Goal: Task Accomplishment & Management: Manage account settings

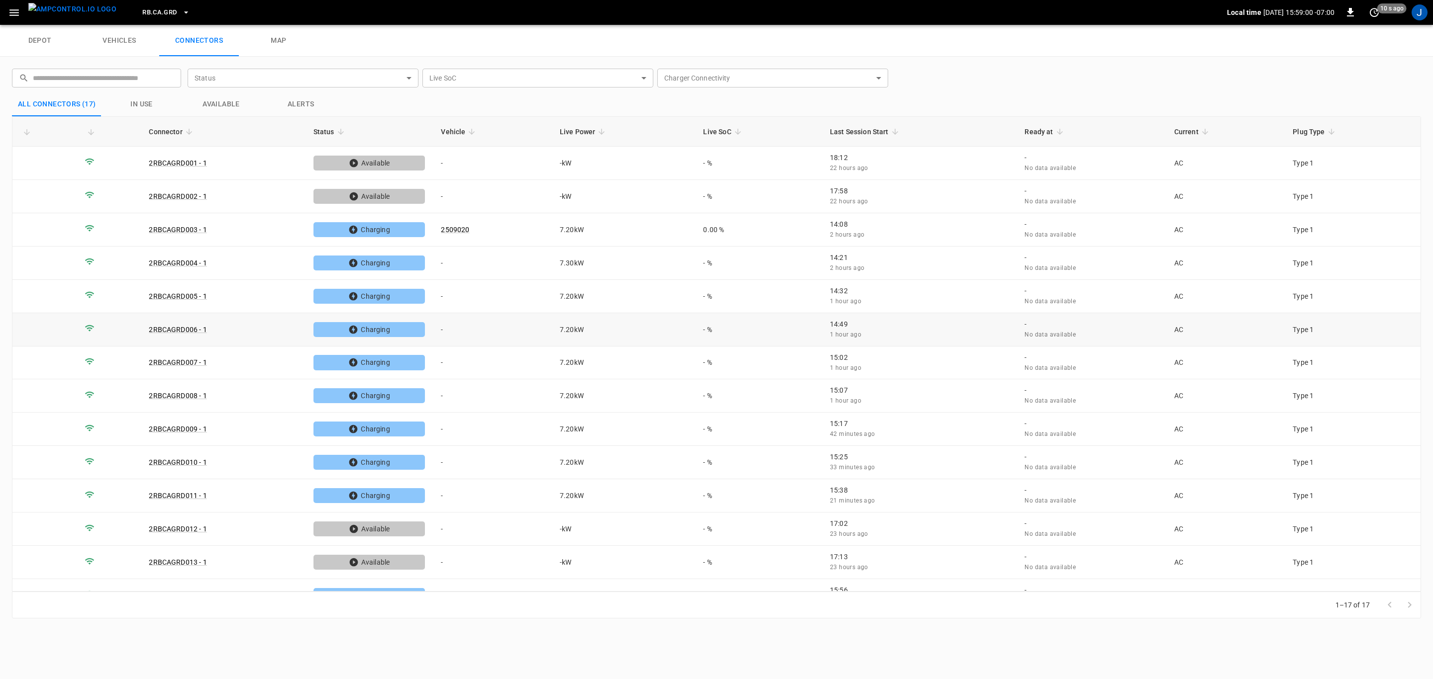
click at [441, 327] on td "-" at bounding box center [492, 329] width 119 height 33
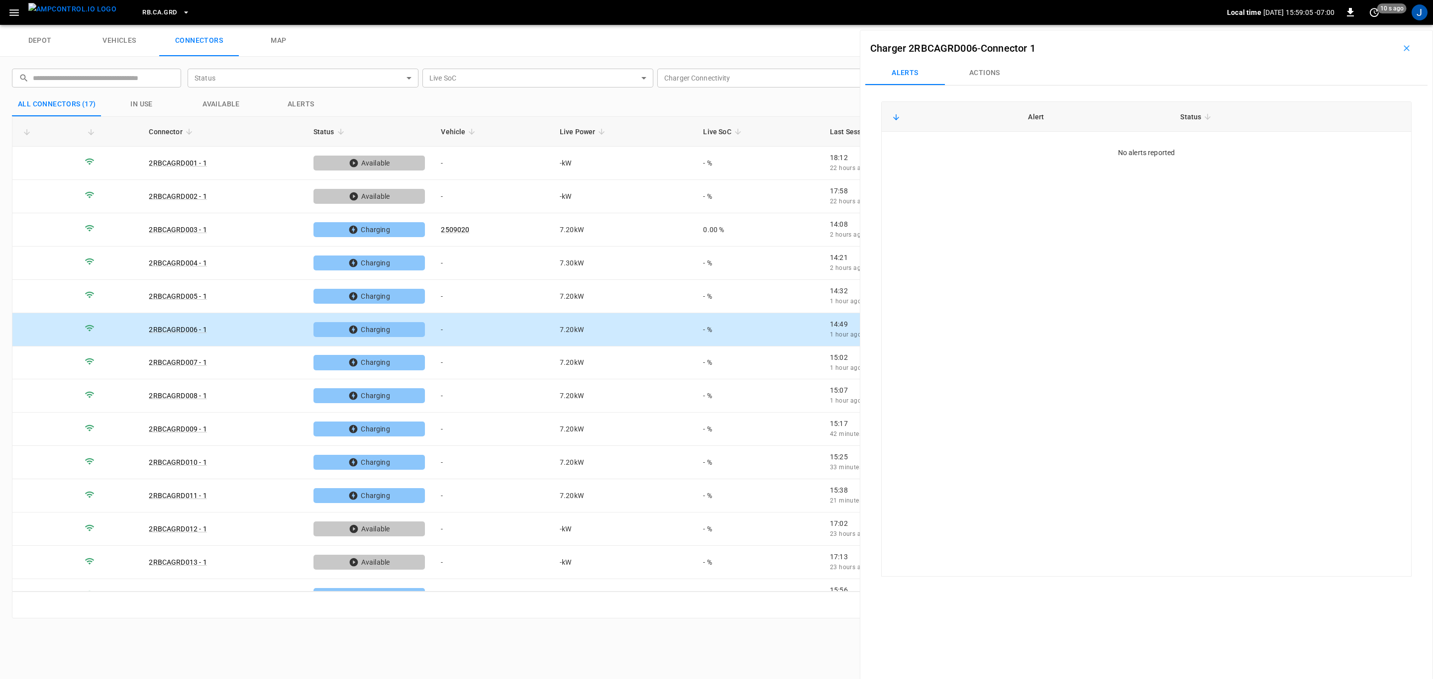
click at [976, 72] on button "Actions" at bounding box center [985, 73] width 80 height 24
click at [1327, 148] on div "Vehicle Name Vehicle Name" at bounding box center [1343, 147] width 114 height 18
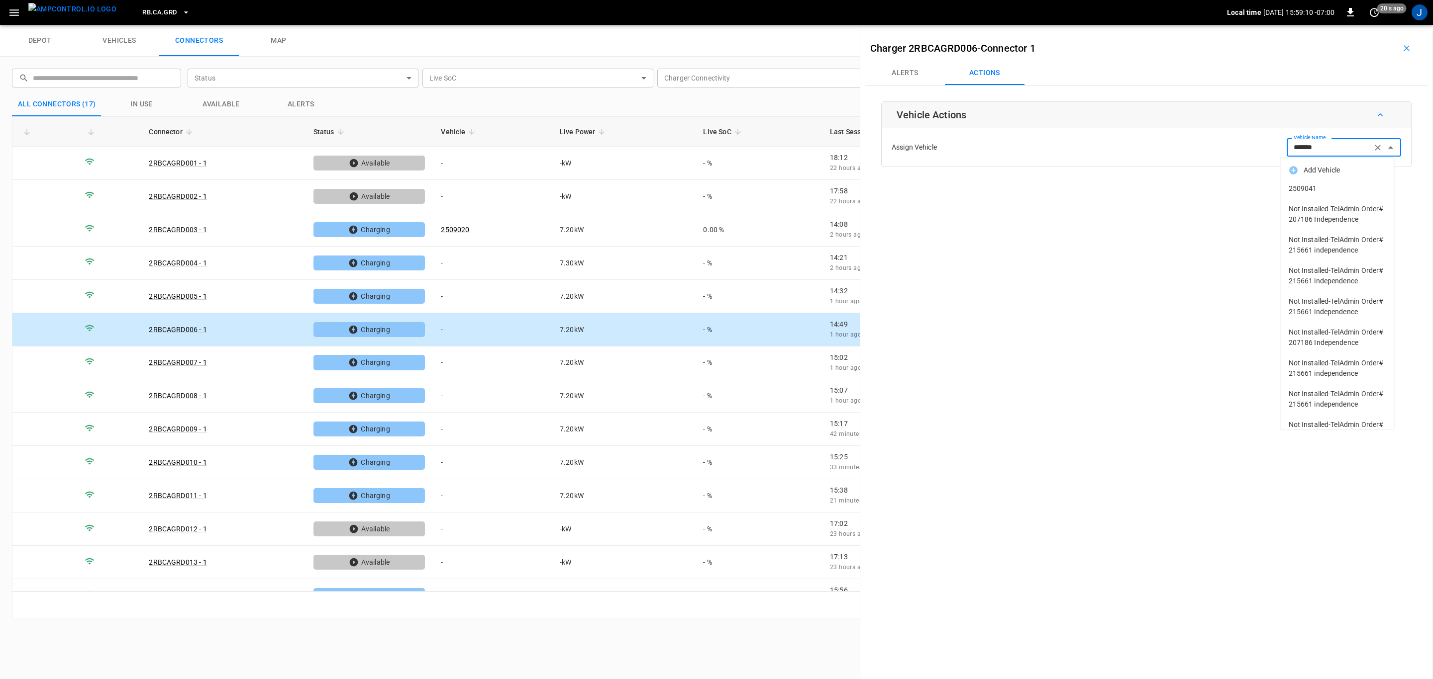
click at [1301, 188] on span "2509041" at bounding box center [1336, 189] width 97 height 10
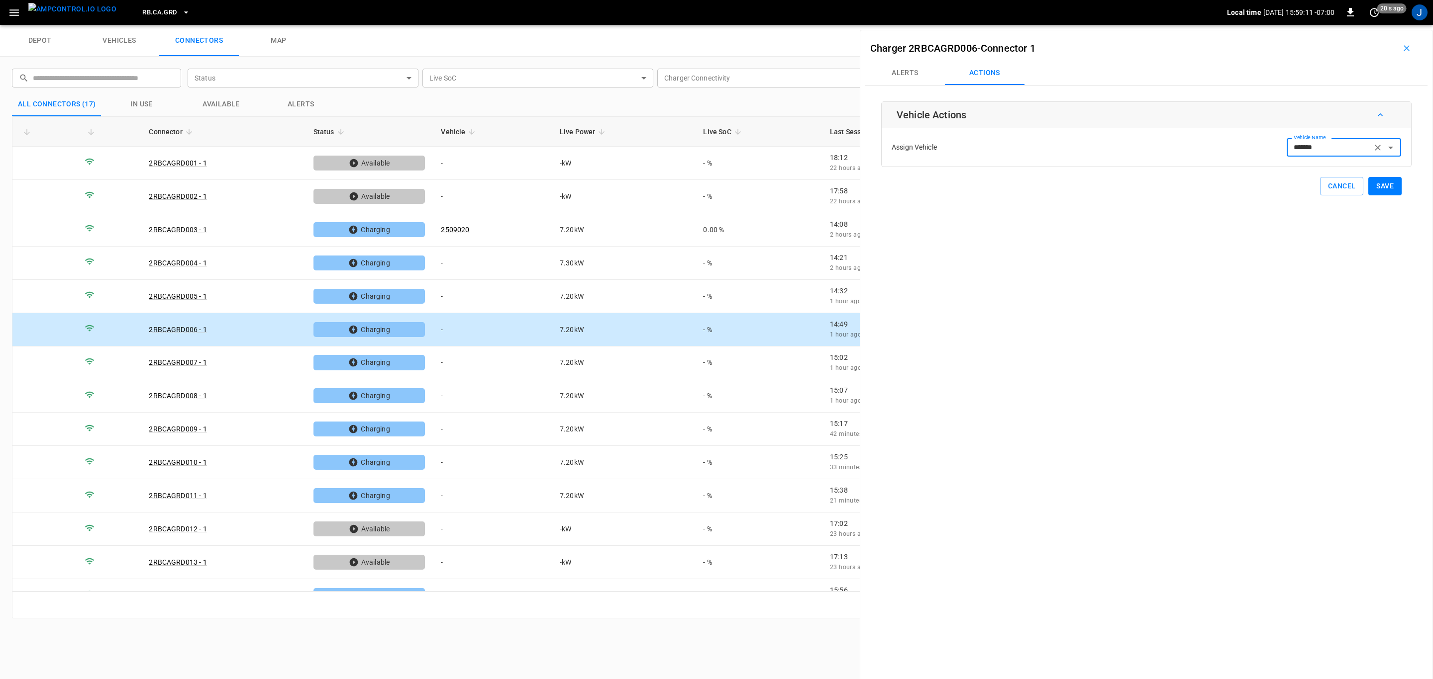
type input "*******"
click at [1385, 187] on button "Save" at bounding box center [1384, 186] width 33 height 18
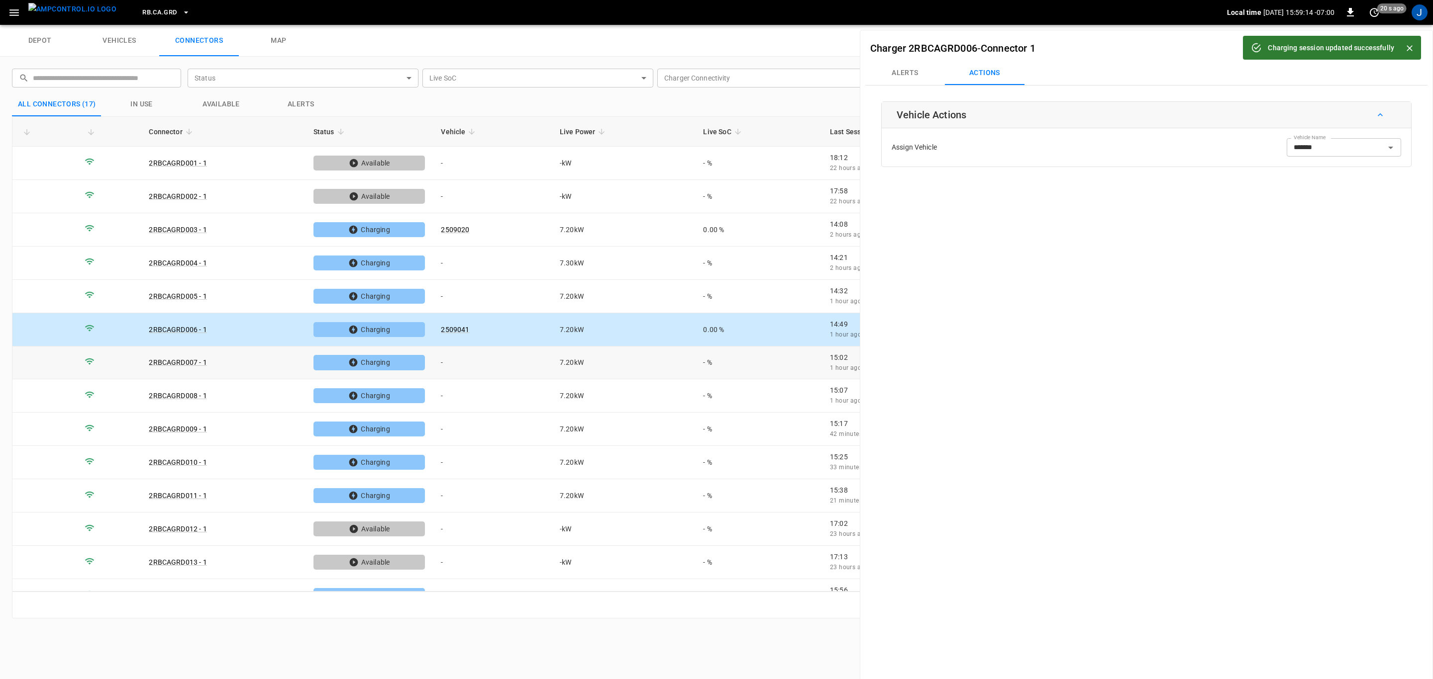
click at [460, 366] on td "-" at bounding box center [492, 363] width 119 height 33
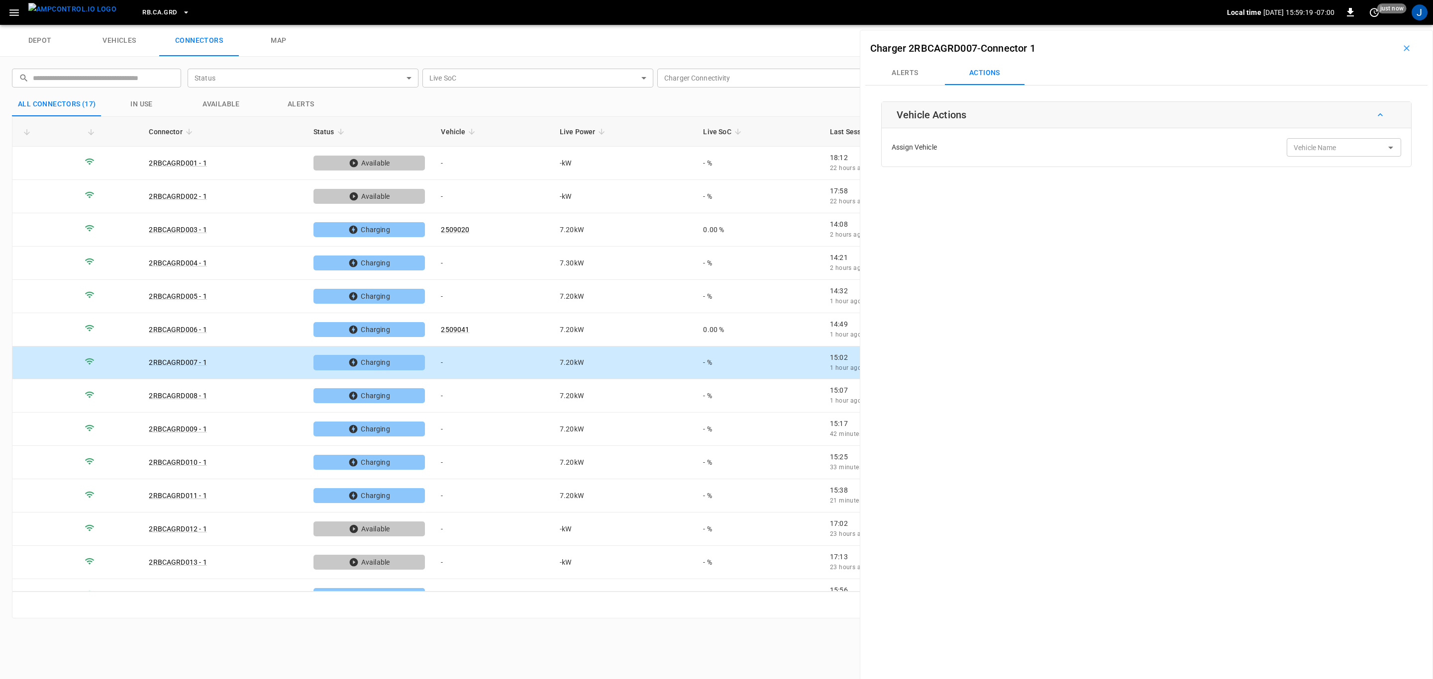
click at [1334, 145] on input "Vehicle Name" at bounding box center [1328, 147] width 79 height 12
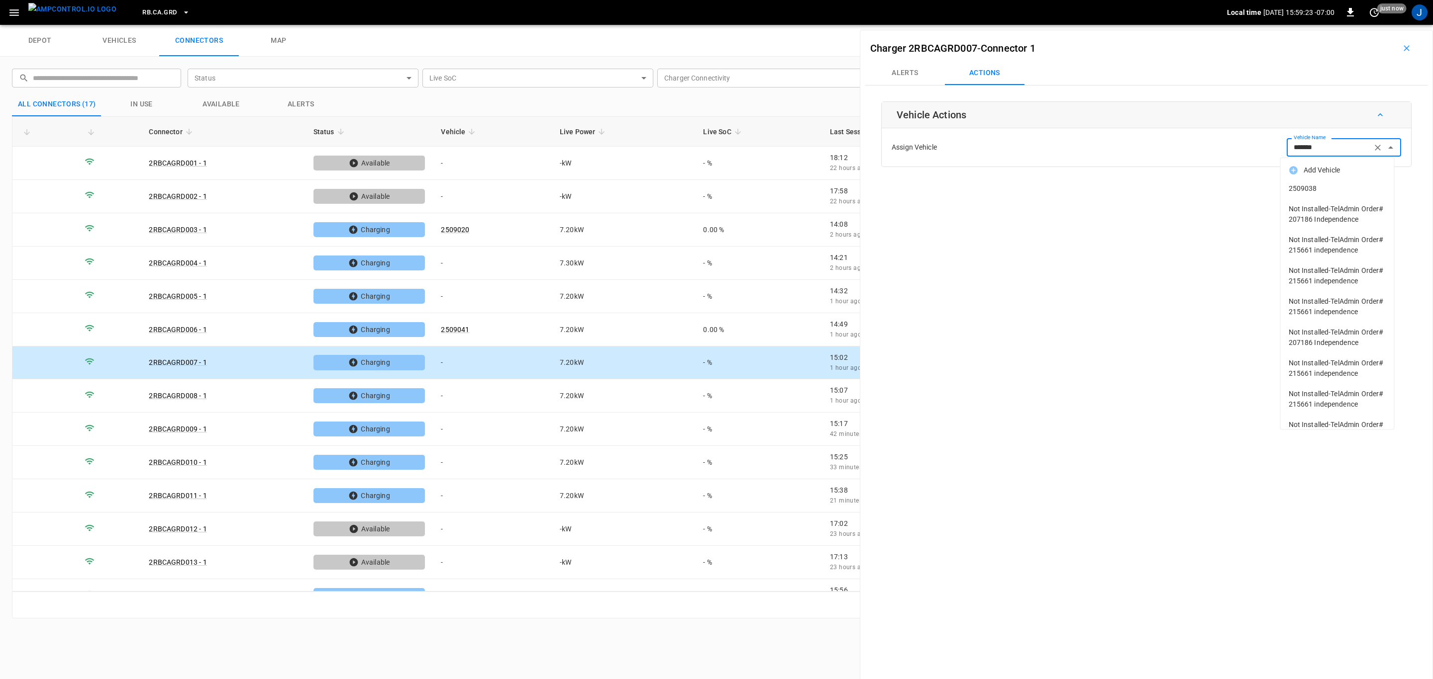
click at [1296, 192] on span "2509038" at bounding box center [1336, 189] width 97 height 10
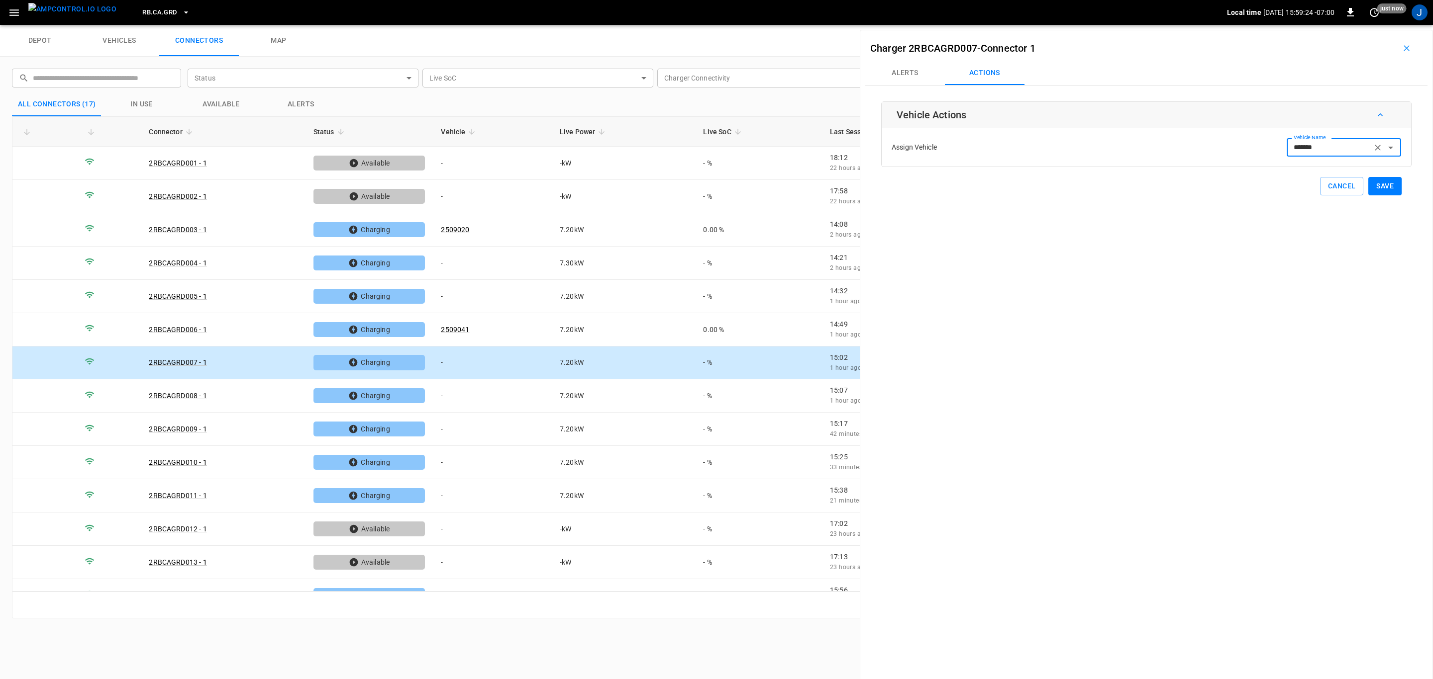
type input "*******"
click at [1376, 184] on button "Save" at bounding box center [1384, 186] width 33 height 18
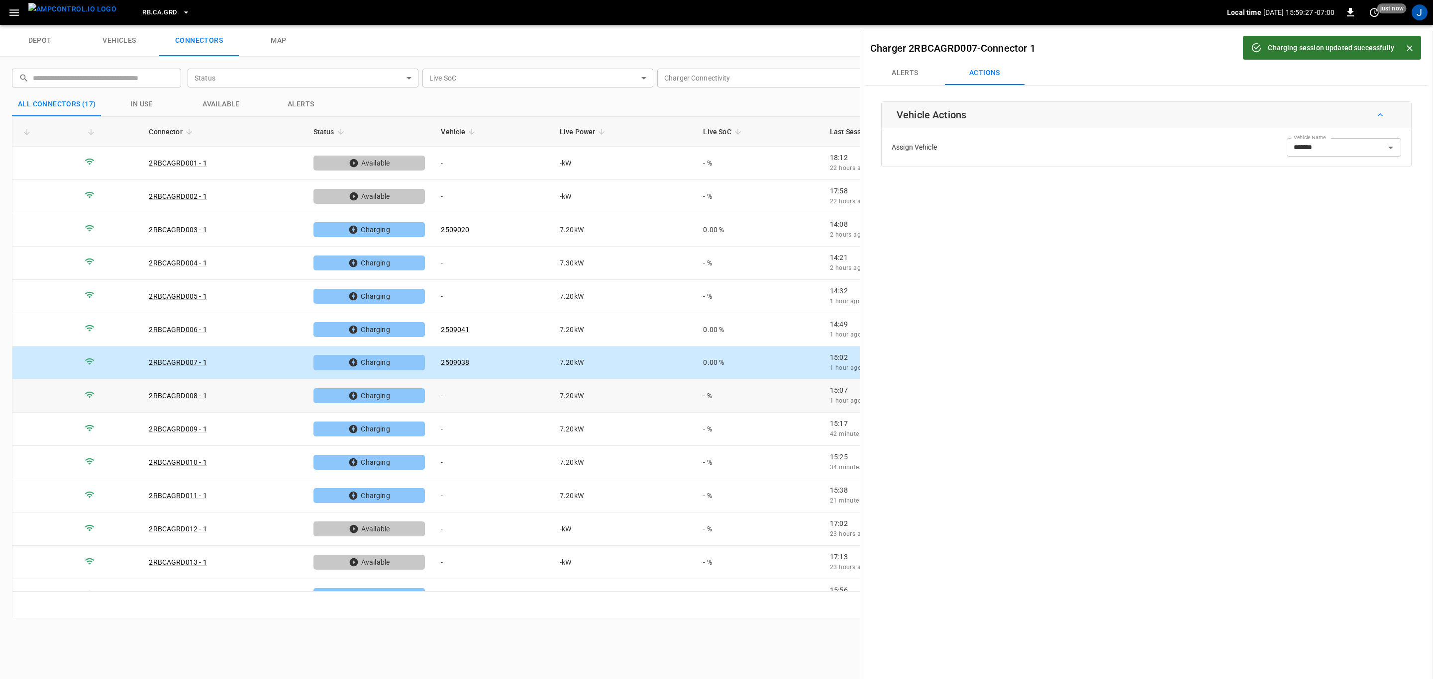
click at [454, 402] on td "-" at bounding box center [492, 396] width 119 height 33
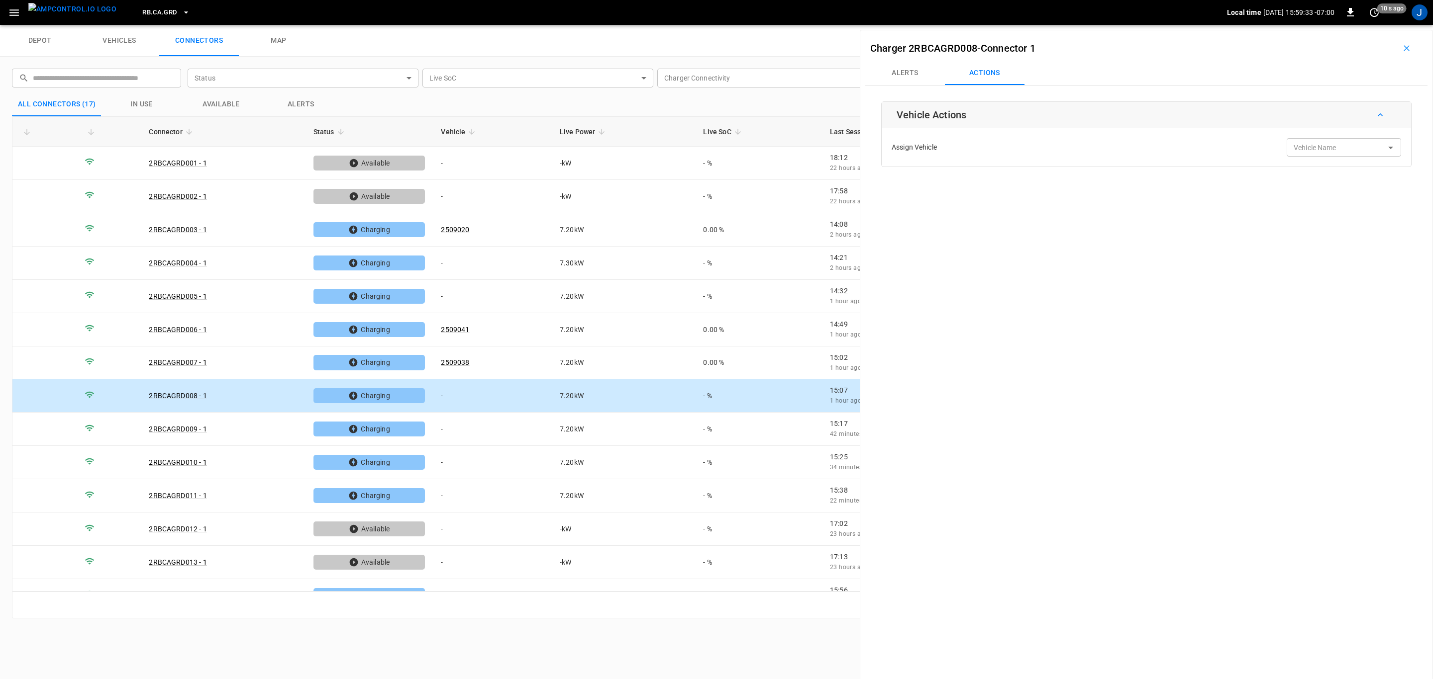
click at [1316, 153] on input "Vehicle Name" at bounding box center [1328, 147] width 79 height 12
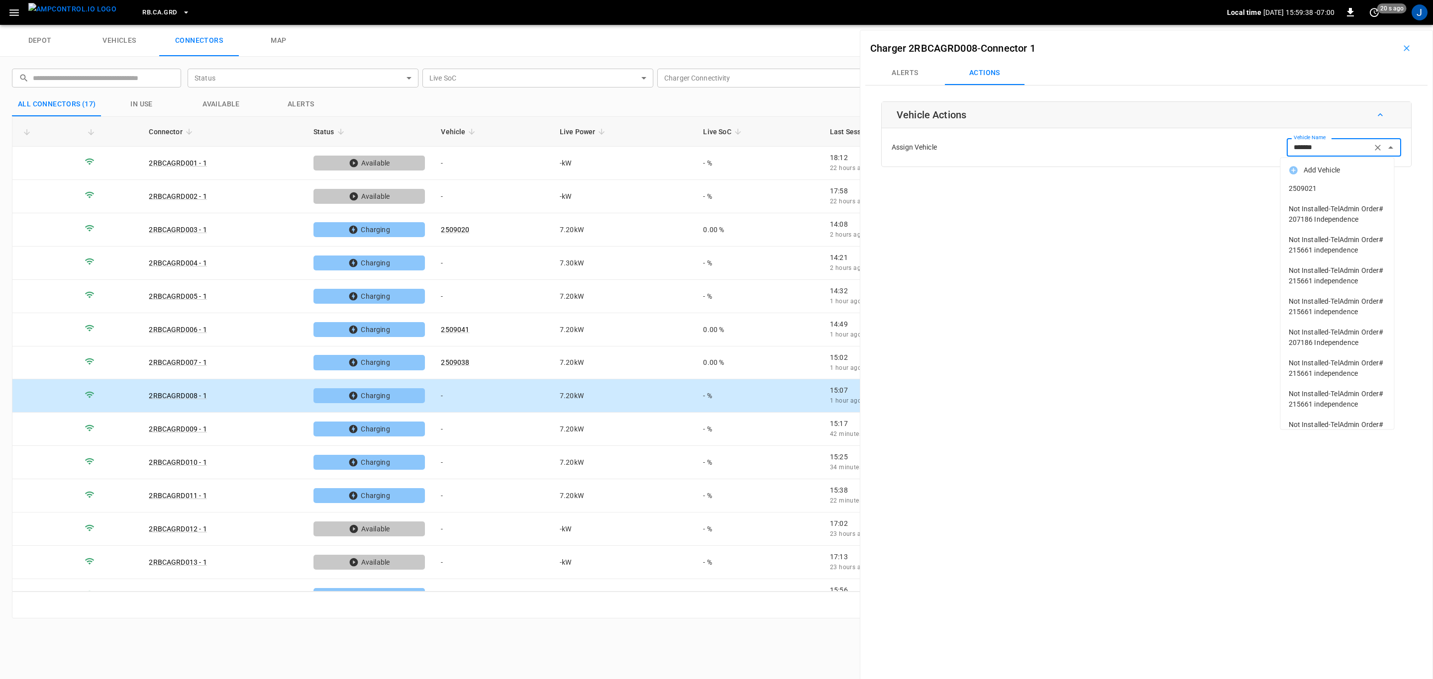
click at [1309, 190] on span "2509021" at bounding box center [1336, 189] width 97 height 10
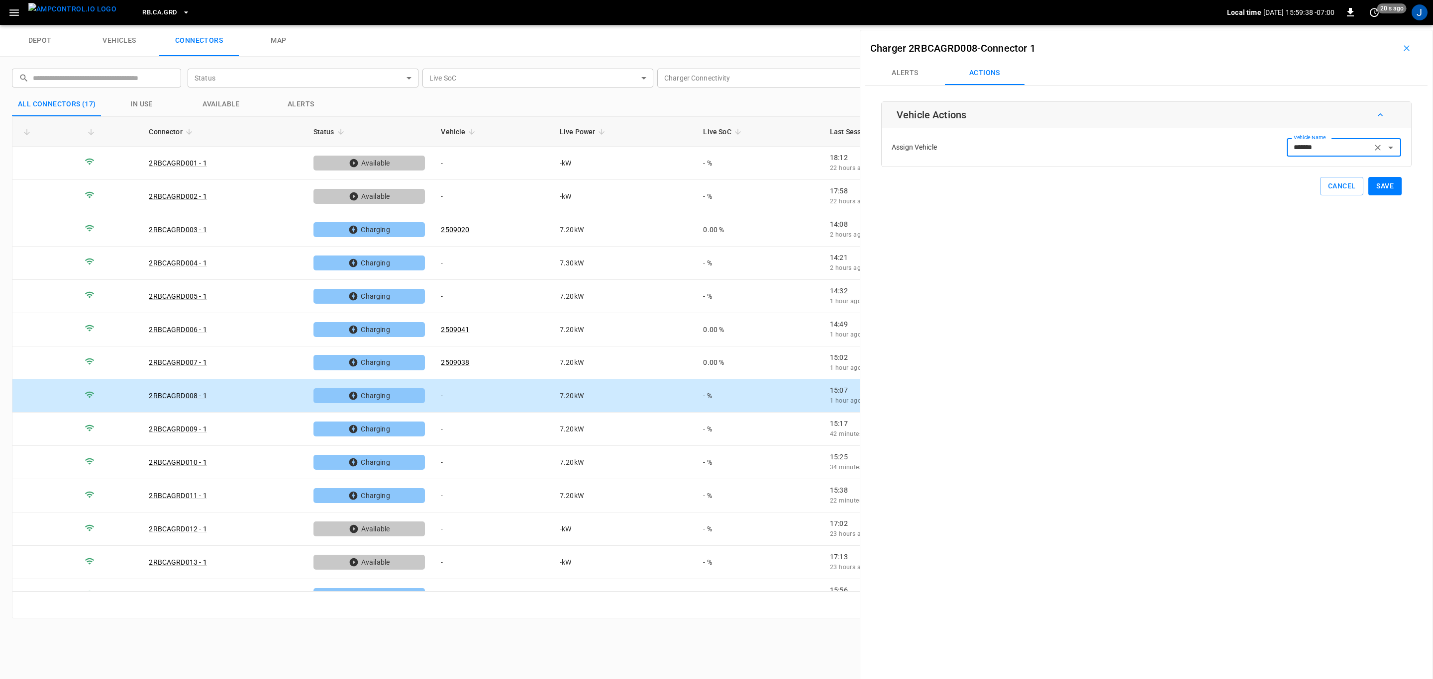
type input "*******"
click at [1382, 184] on button "Save" at bounding box center [1384, 186] width 33 height 18
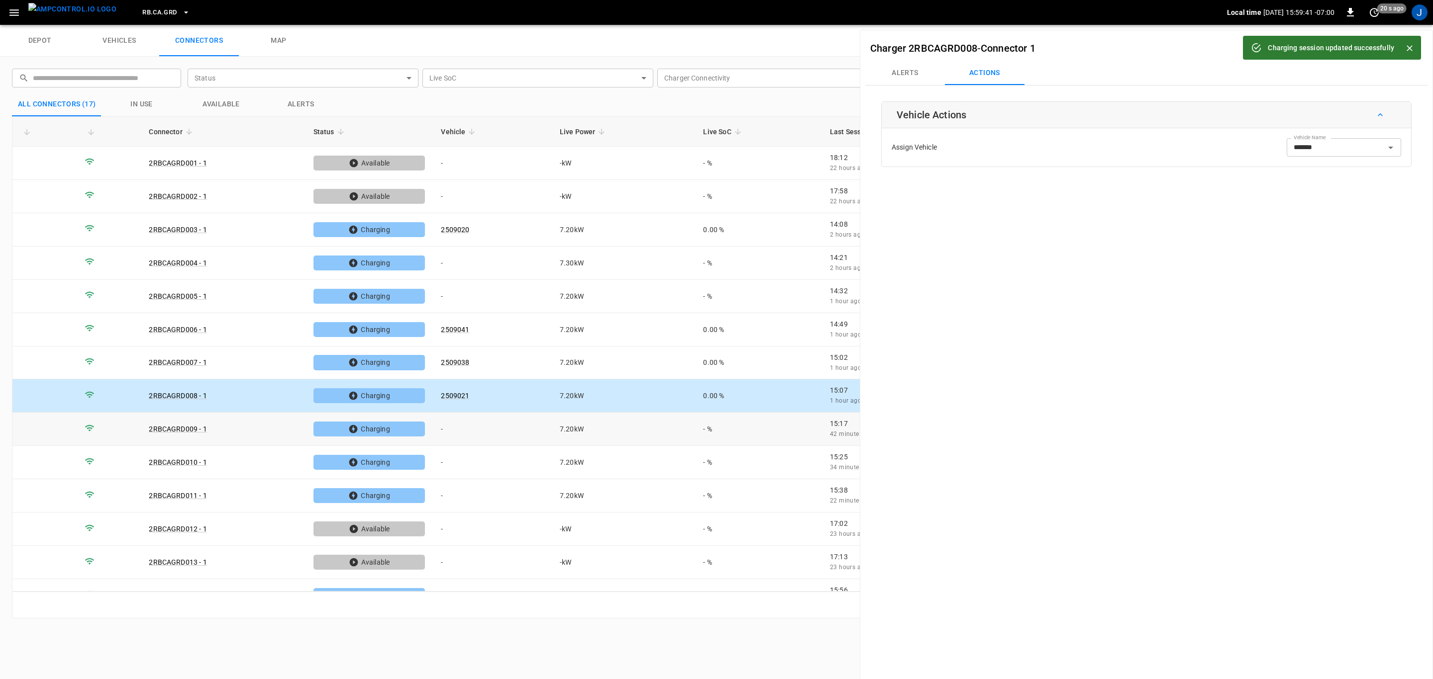
click at [449, 434] on td "-" at bounding box center [492, 429] width 119 height 33
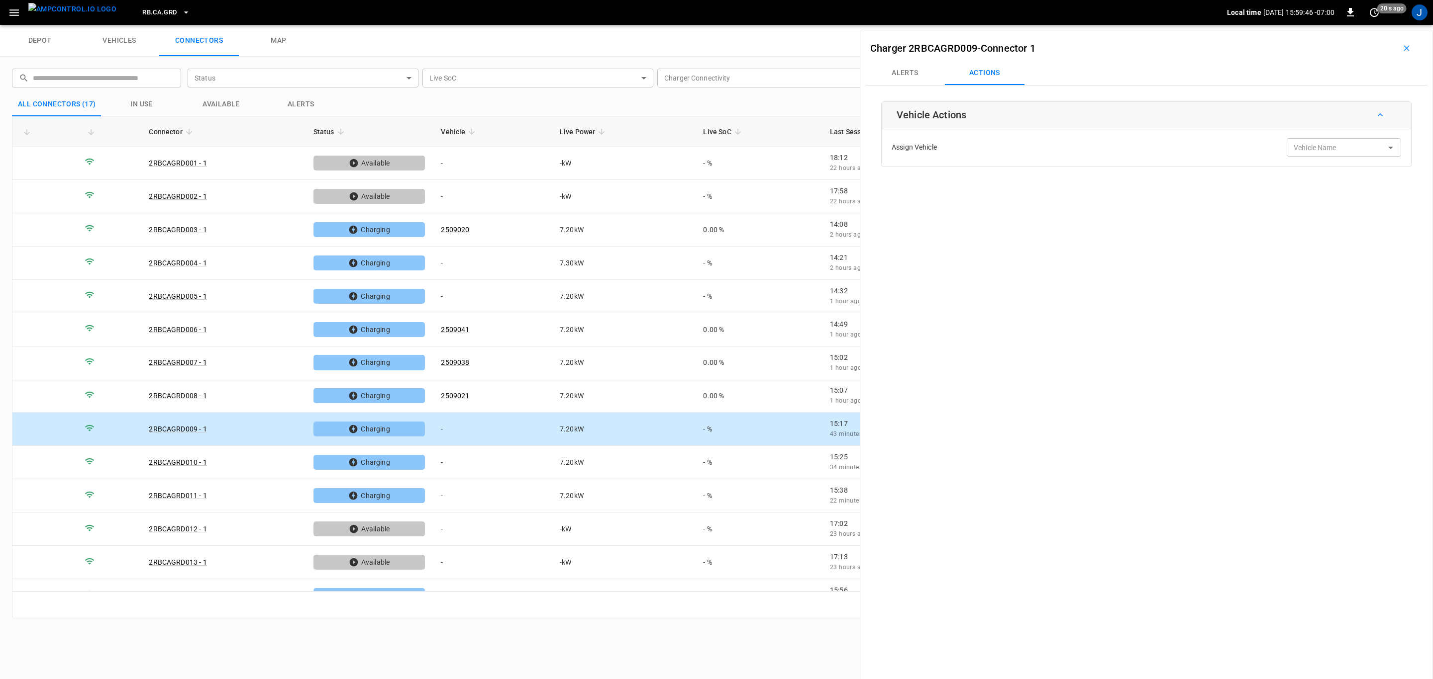
click at [1339, 151] on input "Vehicle Name" at bounding box center [1328, 147] width 79 height 12
type input "***"
type input "*"
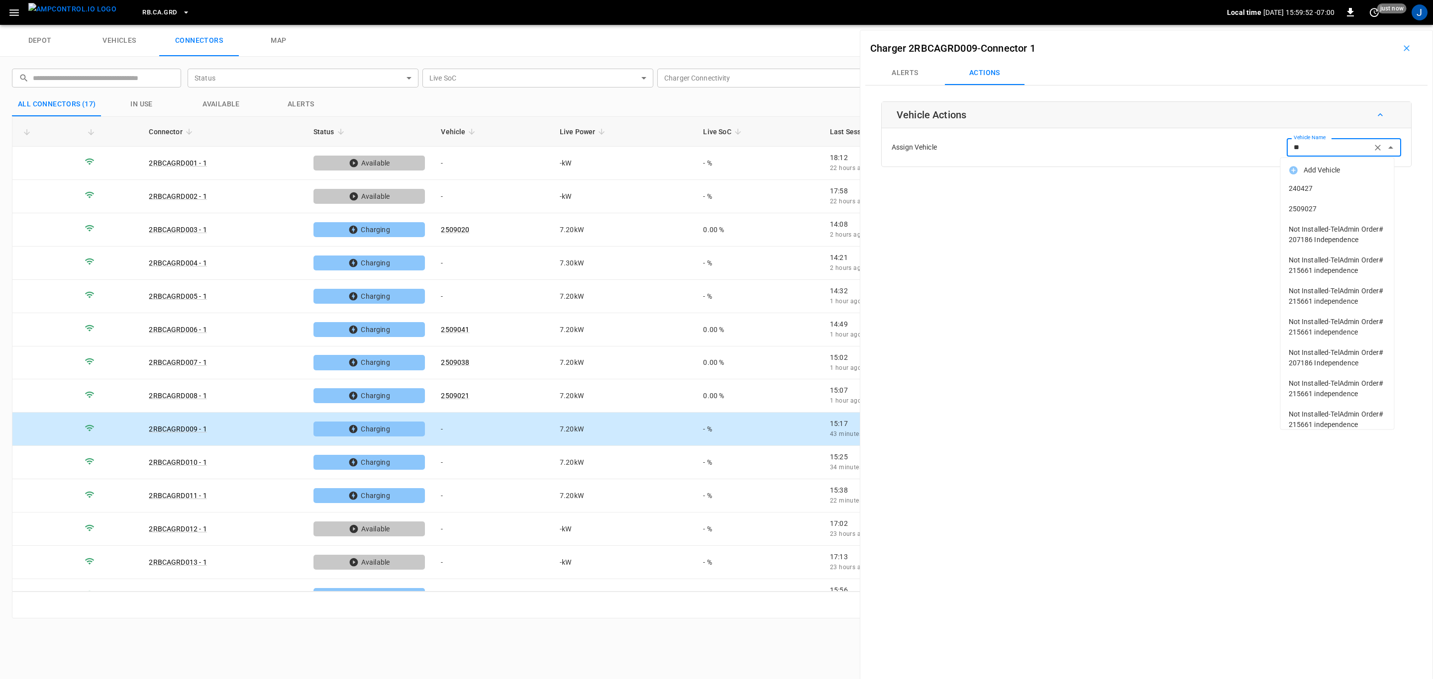
click at [1309, 209] on span "2509027" at bounding box center [1336, 209] width 97 height 10
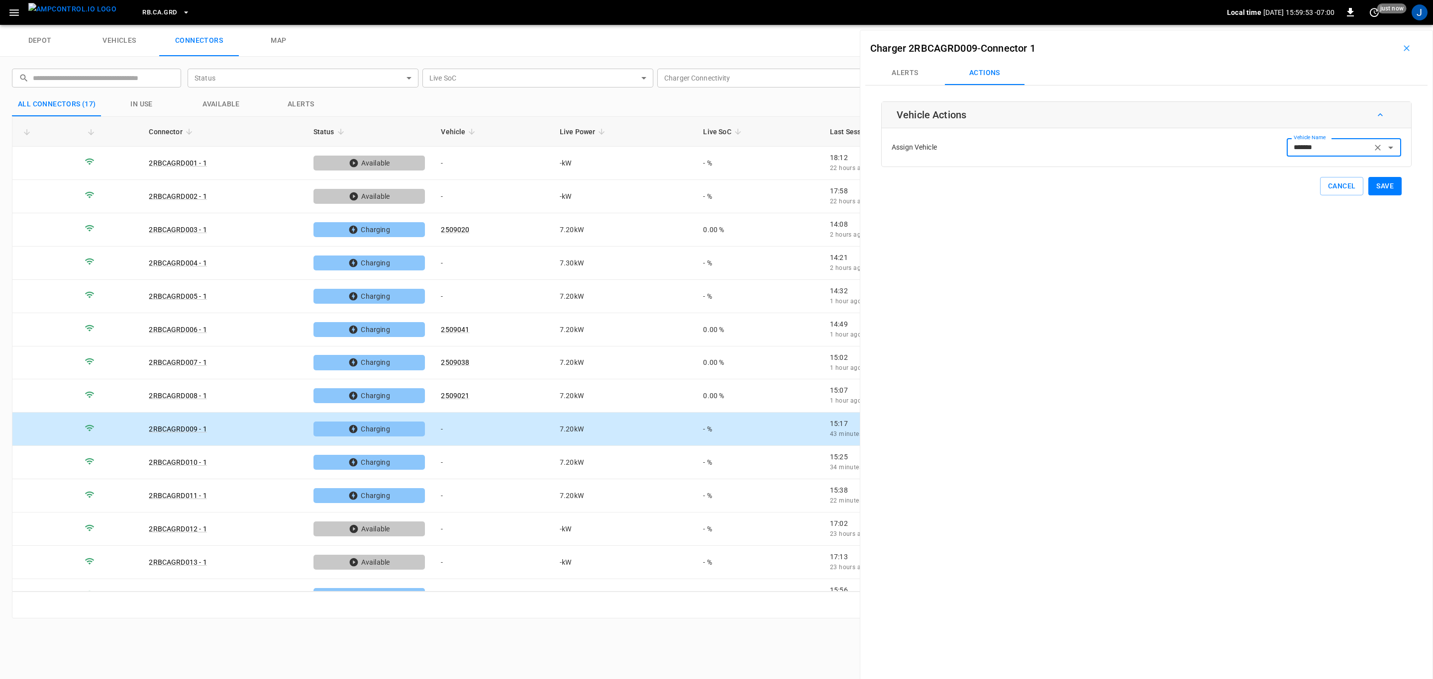
type input "*******"
click at [1387, 188] on button "Save" at bounding box center [1384, 186] width 33 height 18
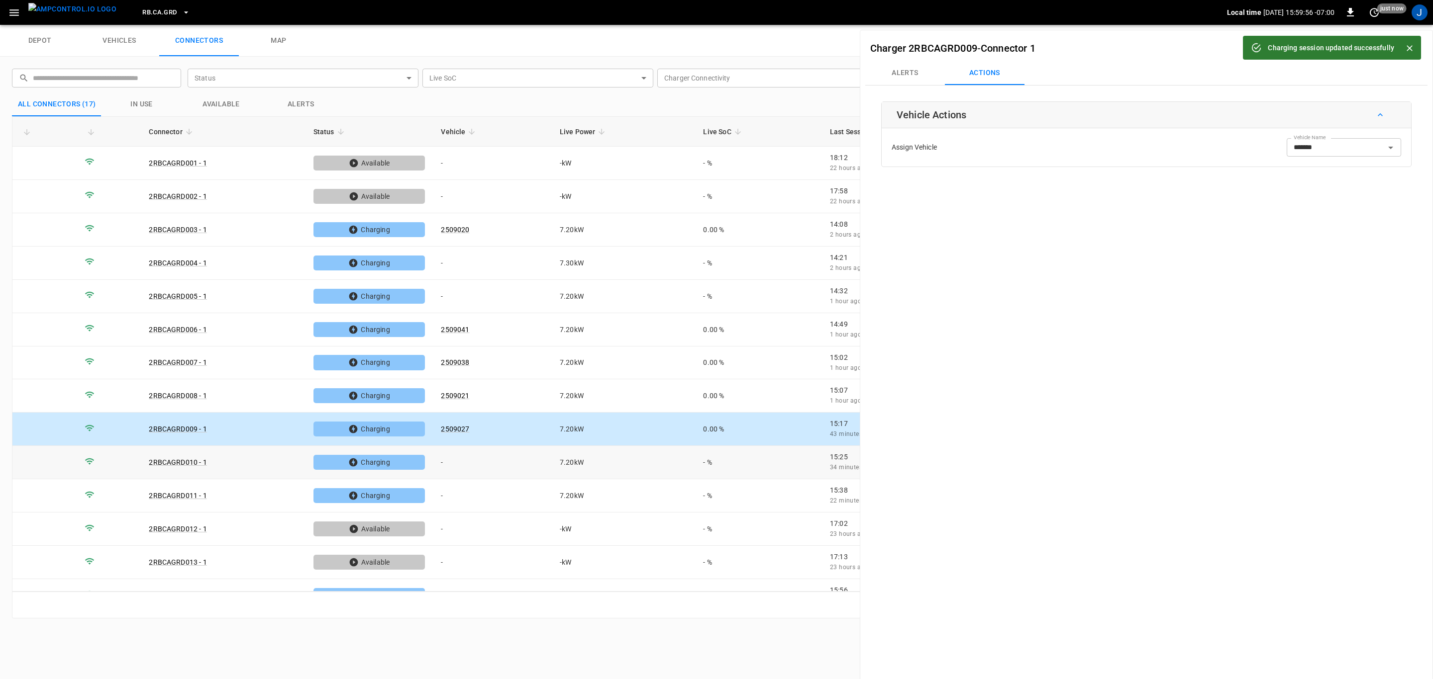
click at [444, 466] on td "-" at bounding box center [492, 462] width 119 height 33
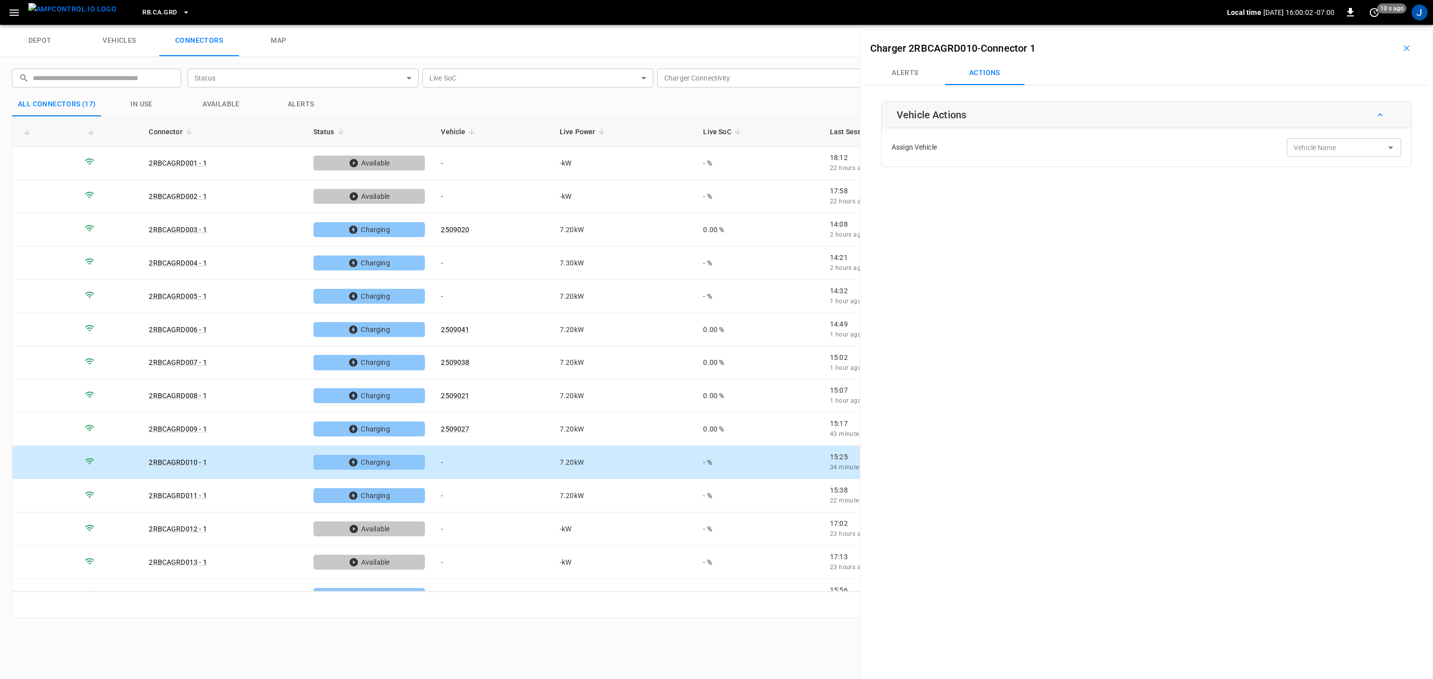
click at [1314, 153] on div "Vehicle Name Vehicle Name" at bounding box center [1343, 147] width 114 height 18
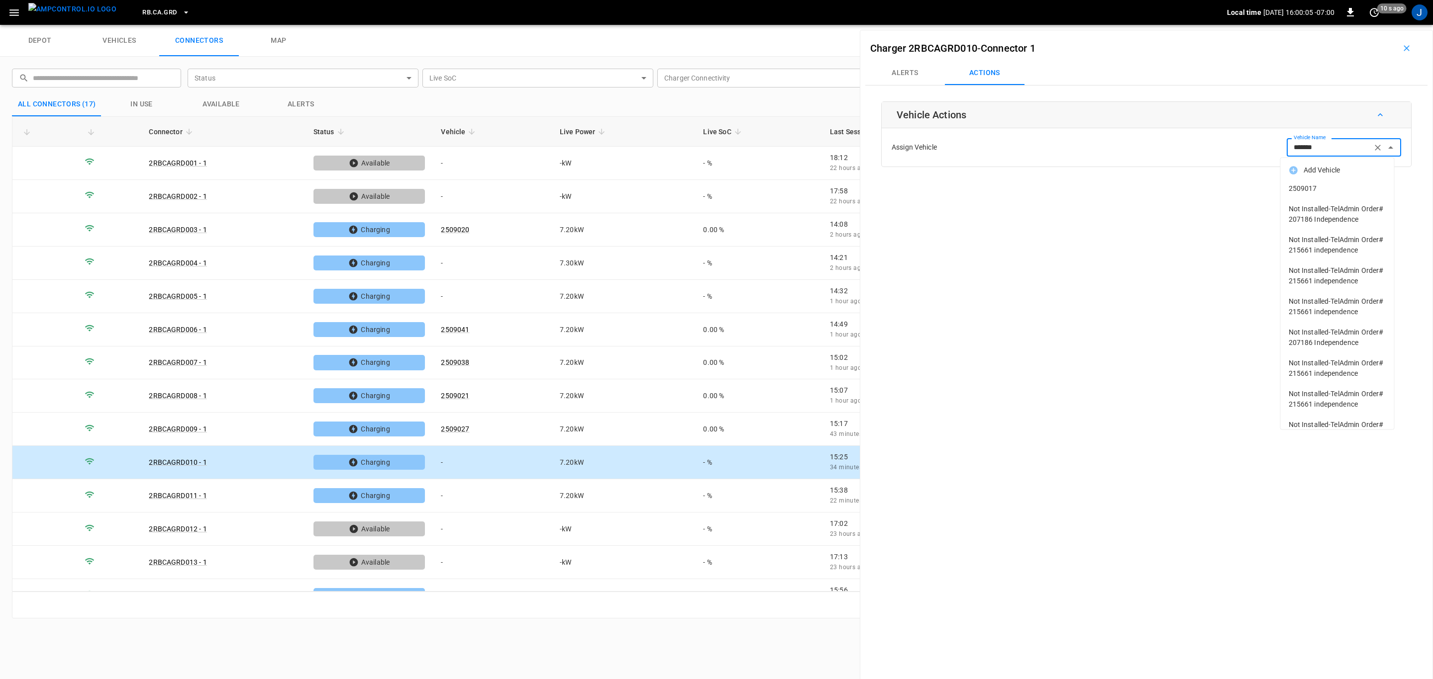
click at [1311, 191] on span "2509017" at bounding box center [1336, 189] width 97 height 10
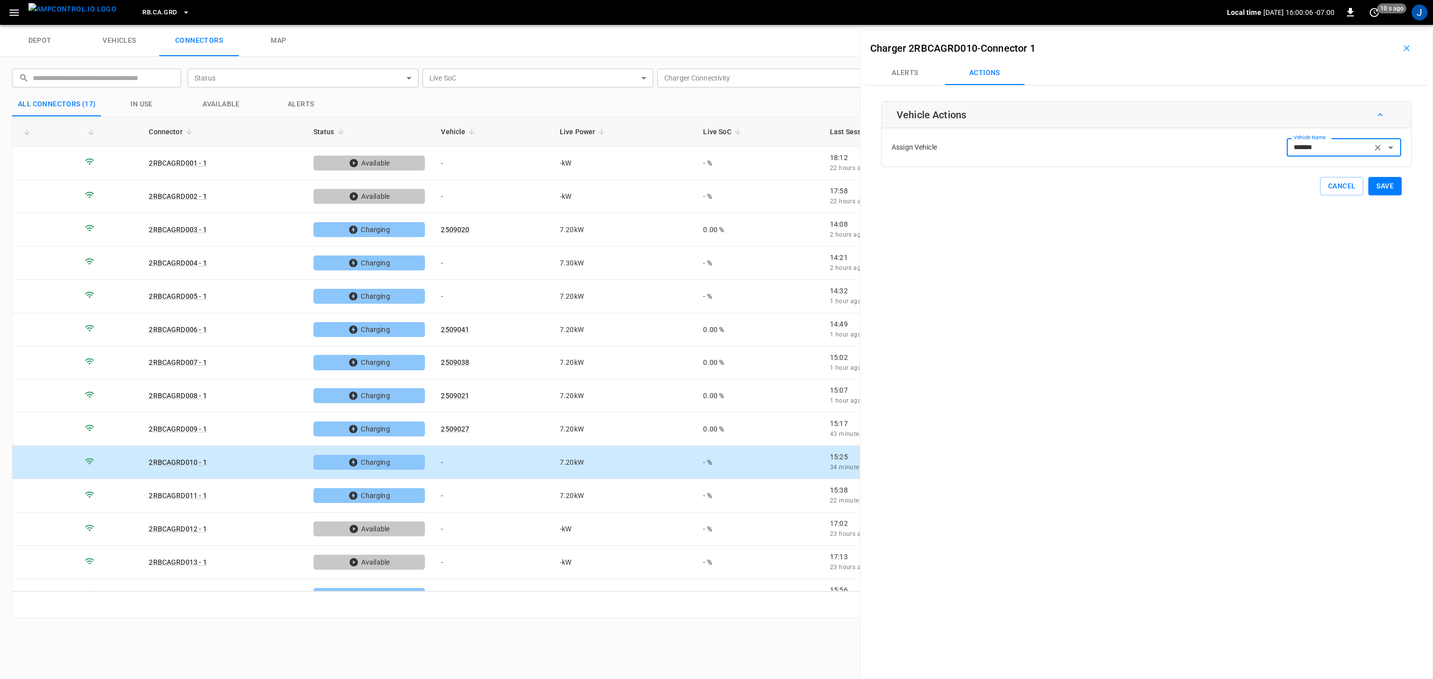
type input "*******"
click at [1373, 180] on button "Save" at bounding box center [1384, 186] width 33 height 18
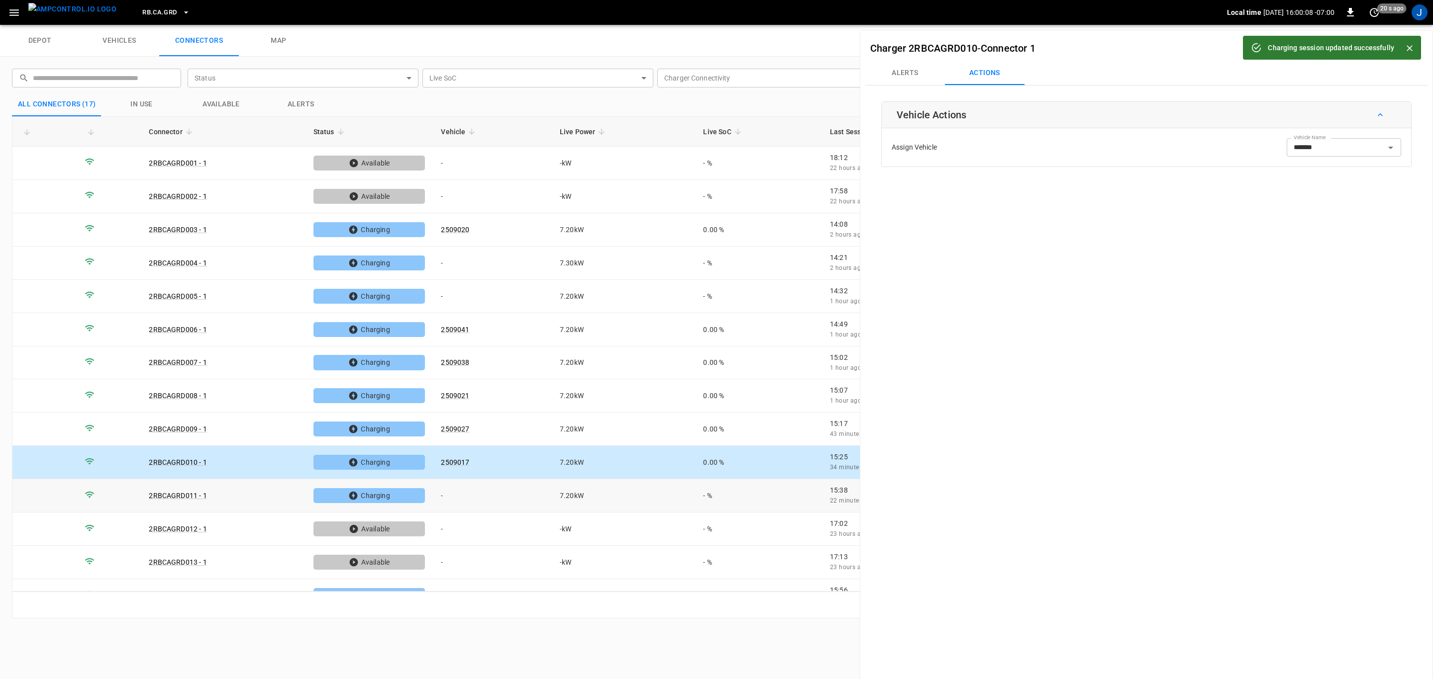
click at [452, 500] on td "-" at bounding box center [492, 496] width 119 height 33
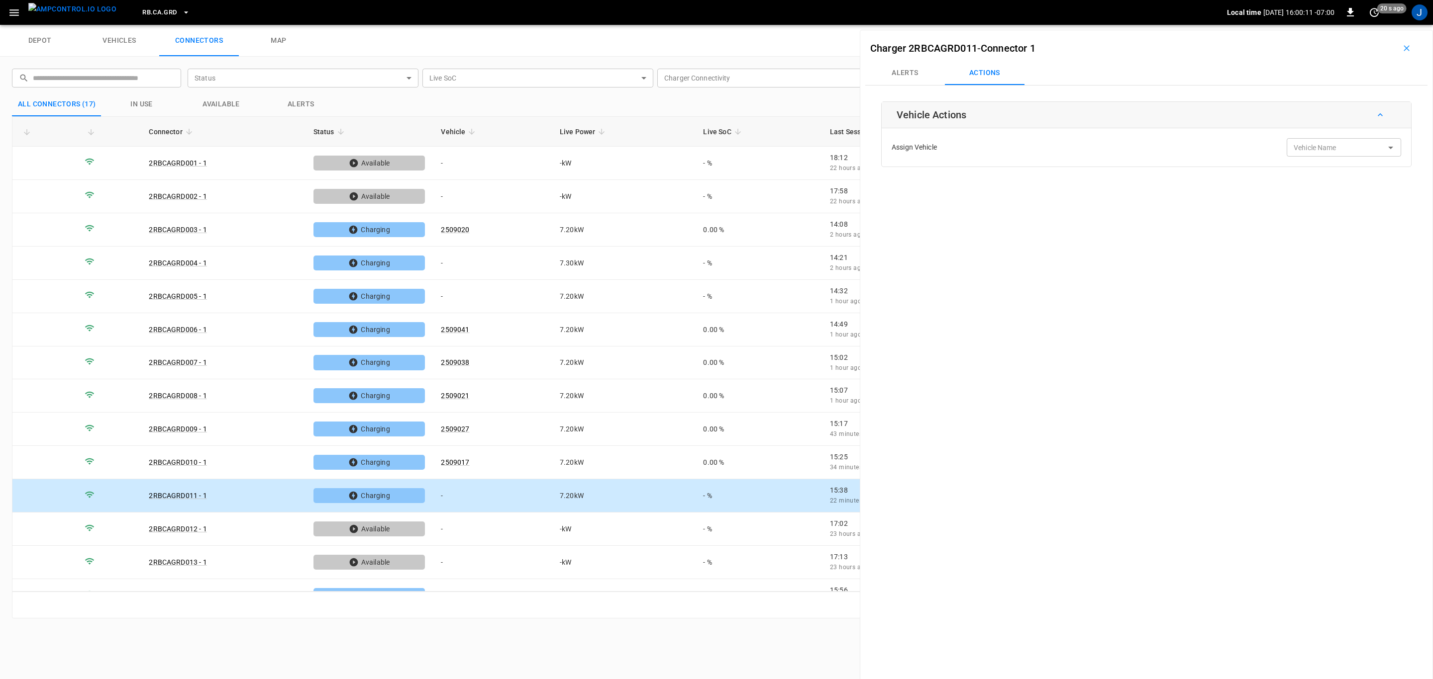
click at [1332, 148] on input "Vehicle Name" at bounding box center [1328, 147] width 79 height 12
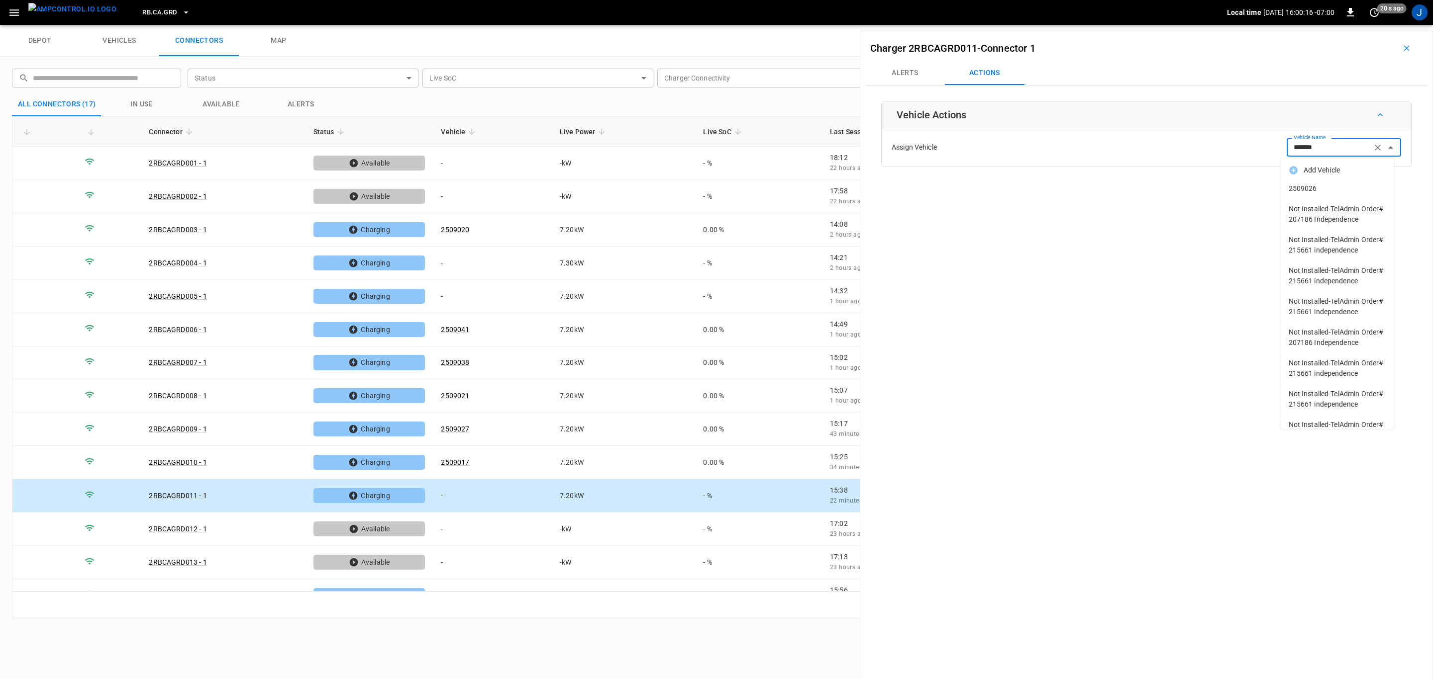
click at [1308, 191] on span "2509026" at bounding box center [1336, 189] width 97 height 10
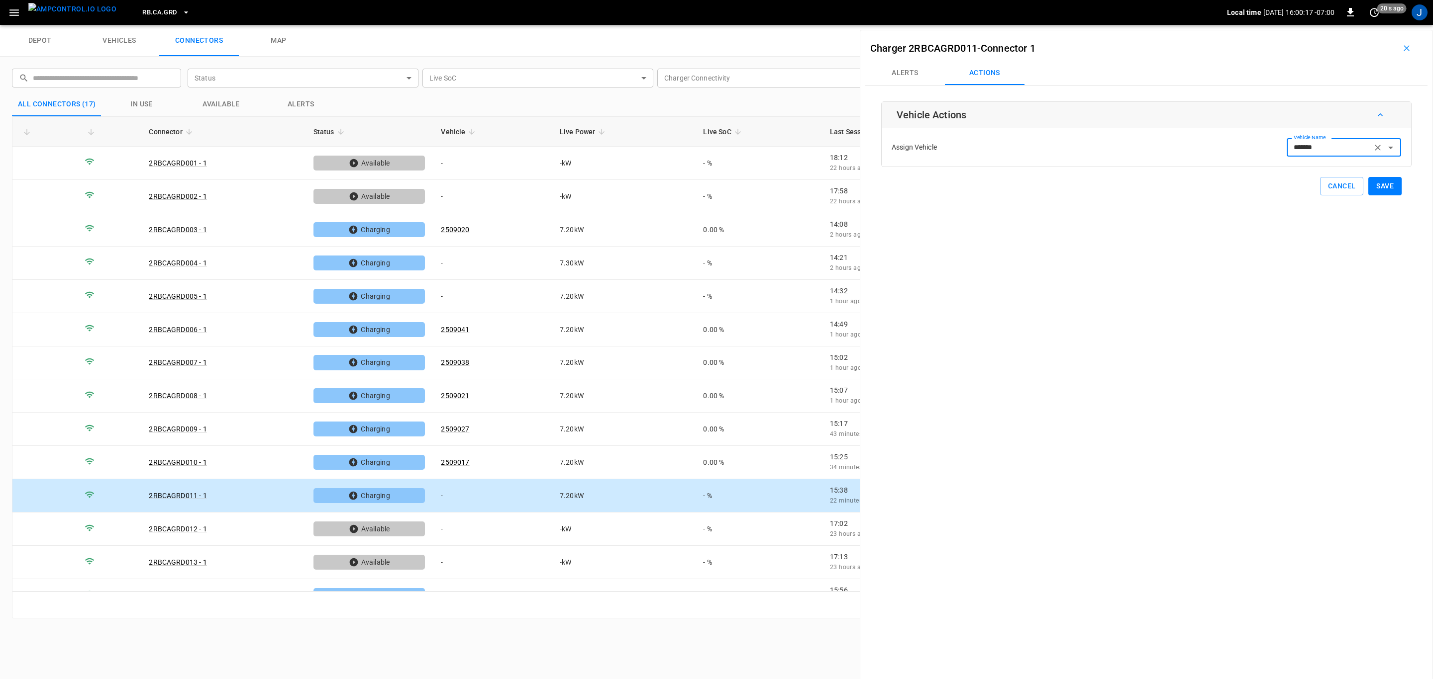
type input "*******"
click at [1373, 187] on button "Save" at bounding box center [1384, 186] width 33 height 18
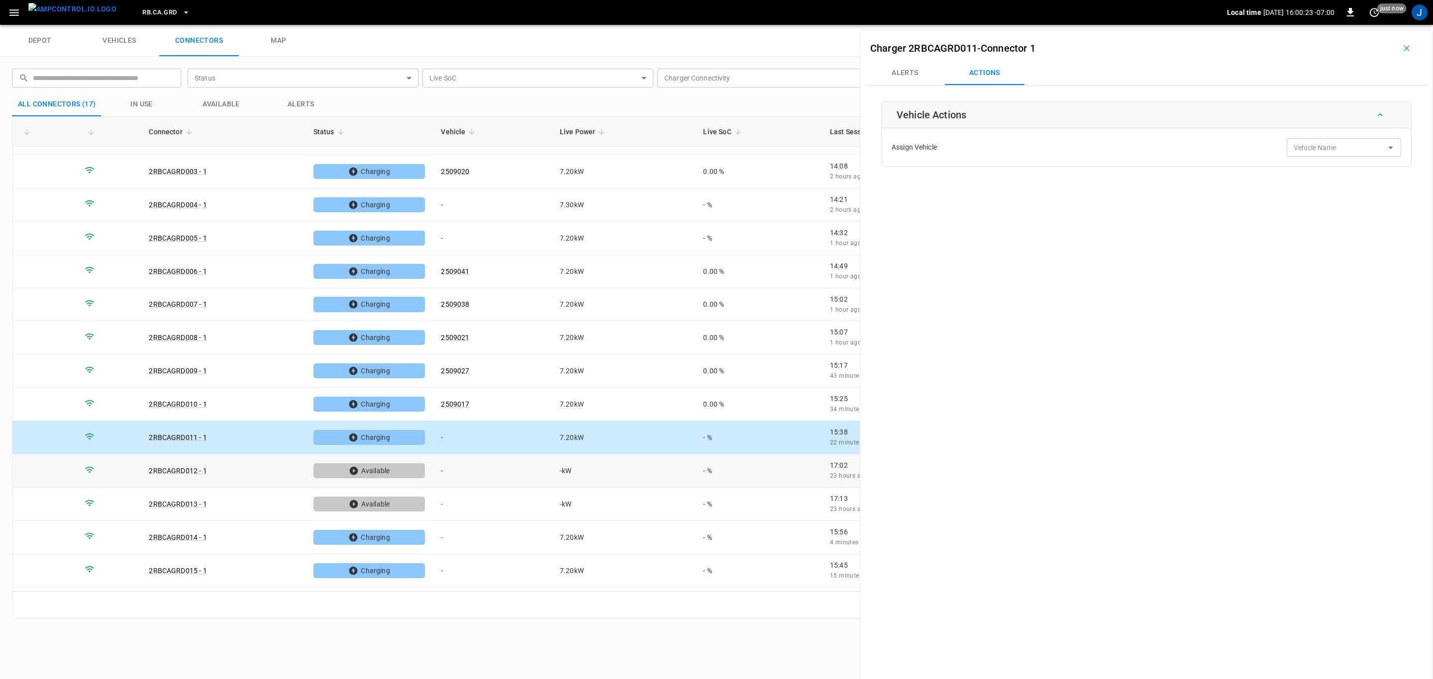
scroll to position [121, 0]
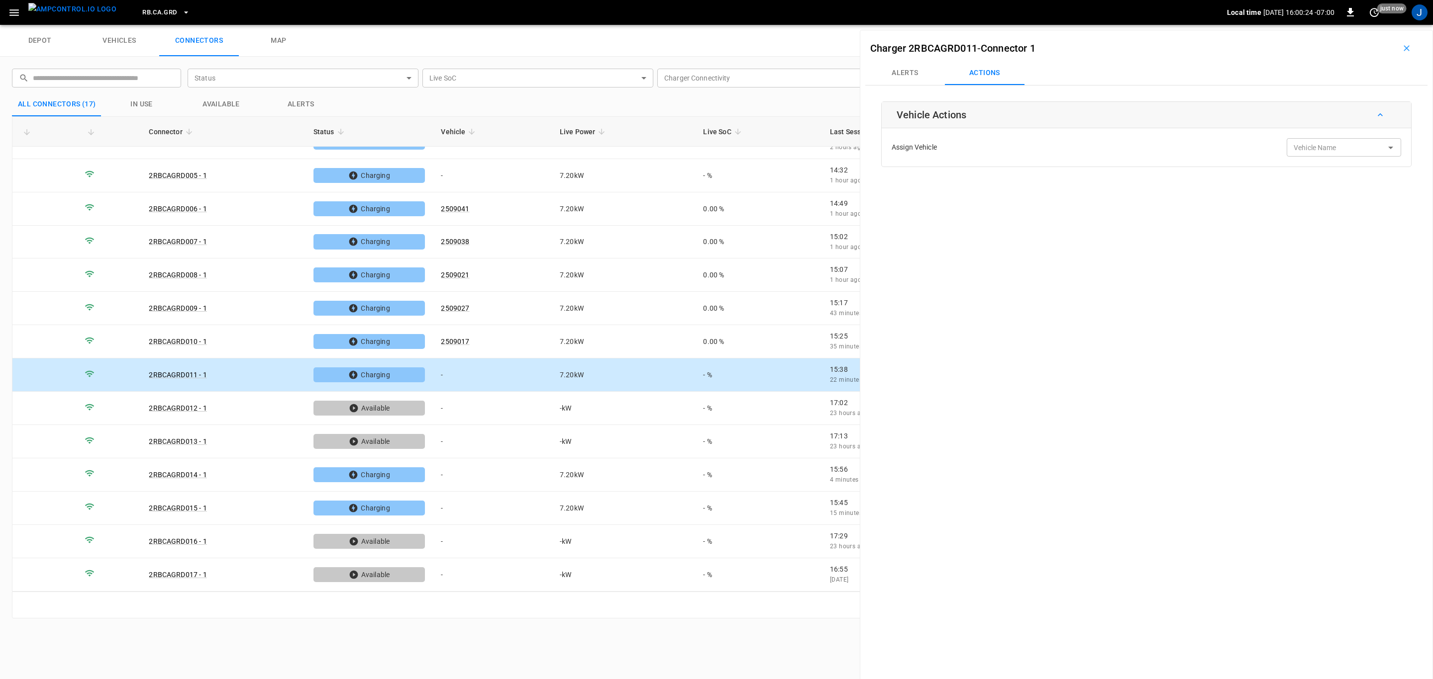
click at [445, 374] on td "-" at bounding box center [492, 375] width 119 height 33
click at [1324, 143] on input "Vehicle Name" at bounding box center [1328, 147] width 79 height 12
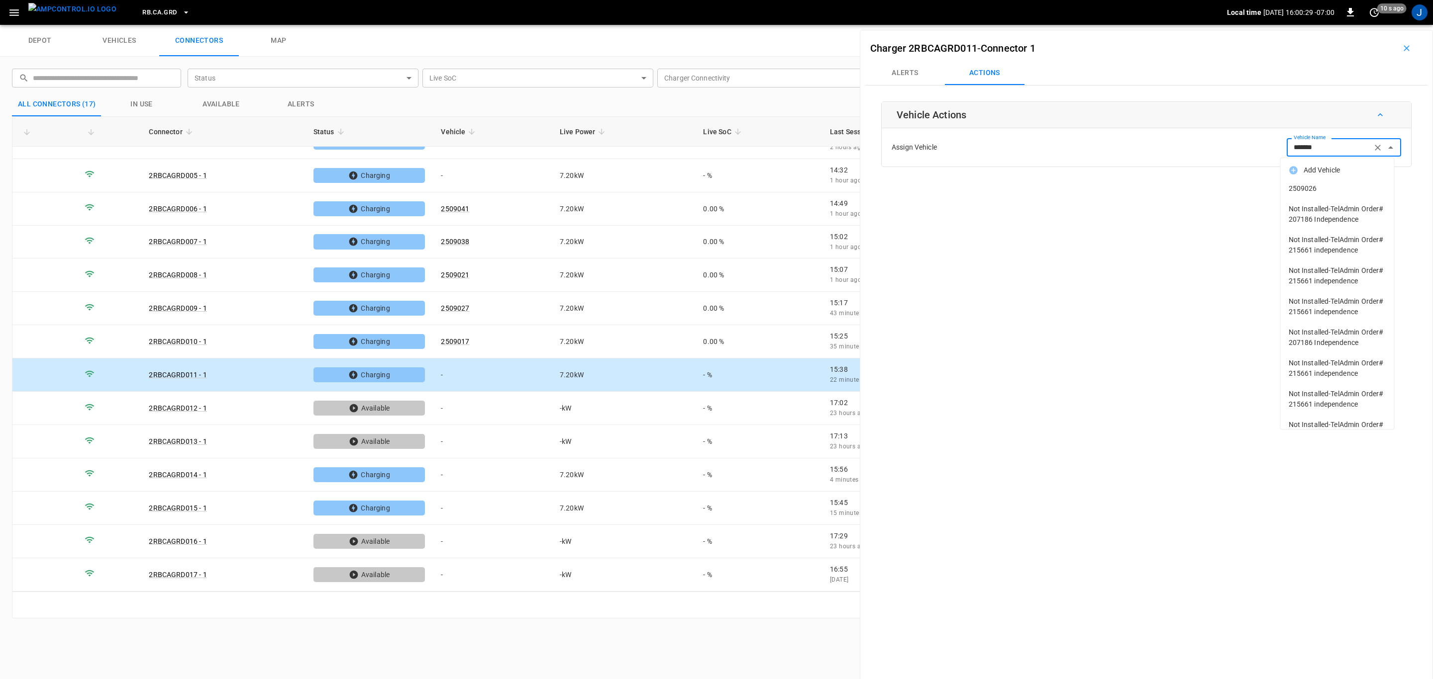
click at [1312, 184] on span "2509026" at bounding box center [1336, 189] width 97 height 10
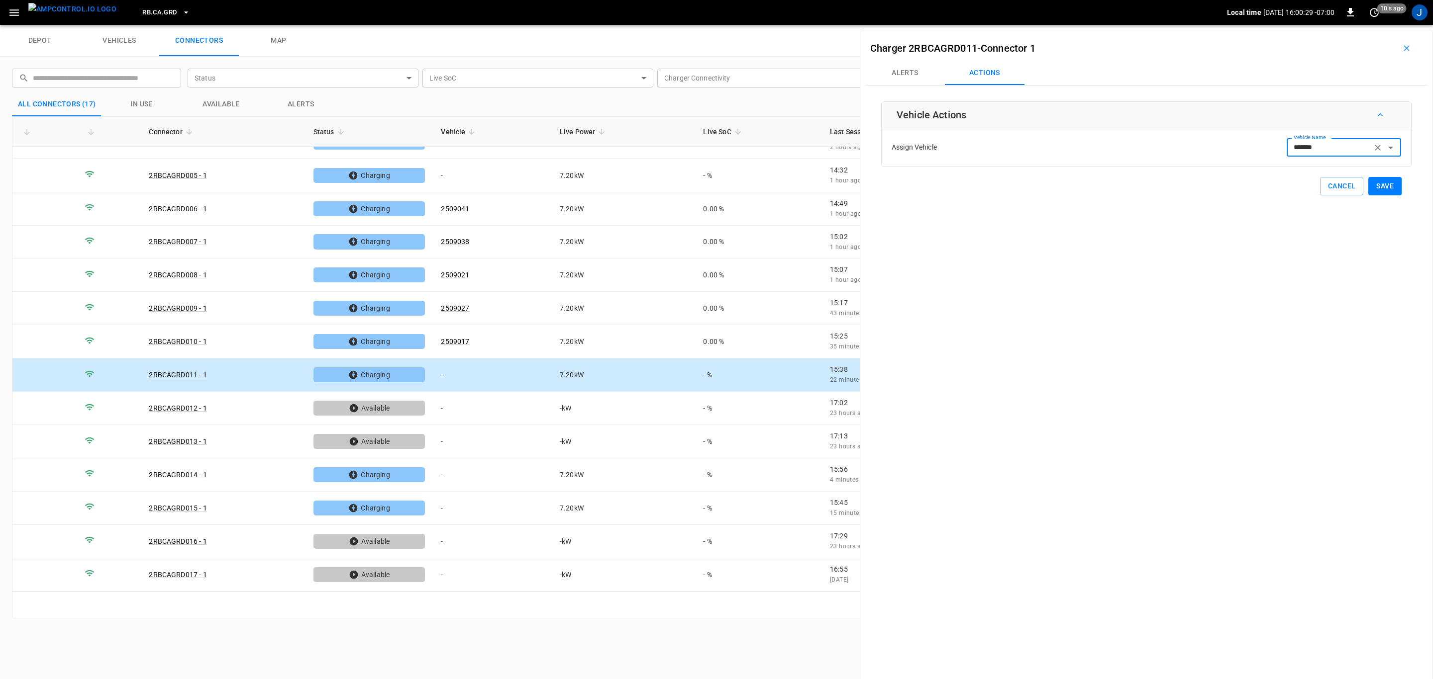
type input "*******"
click at [1374, 181] on button "Save" at bounding box center [1384, 186] width 33 height 18
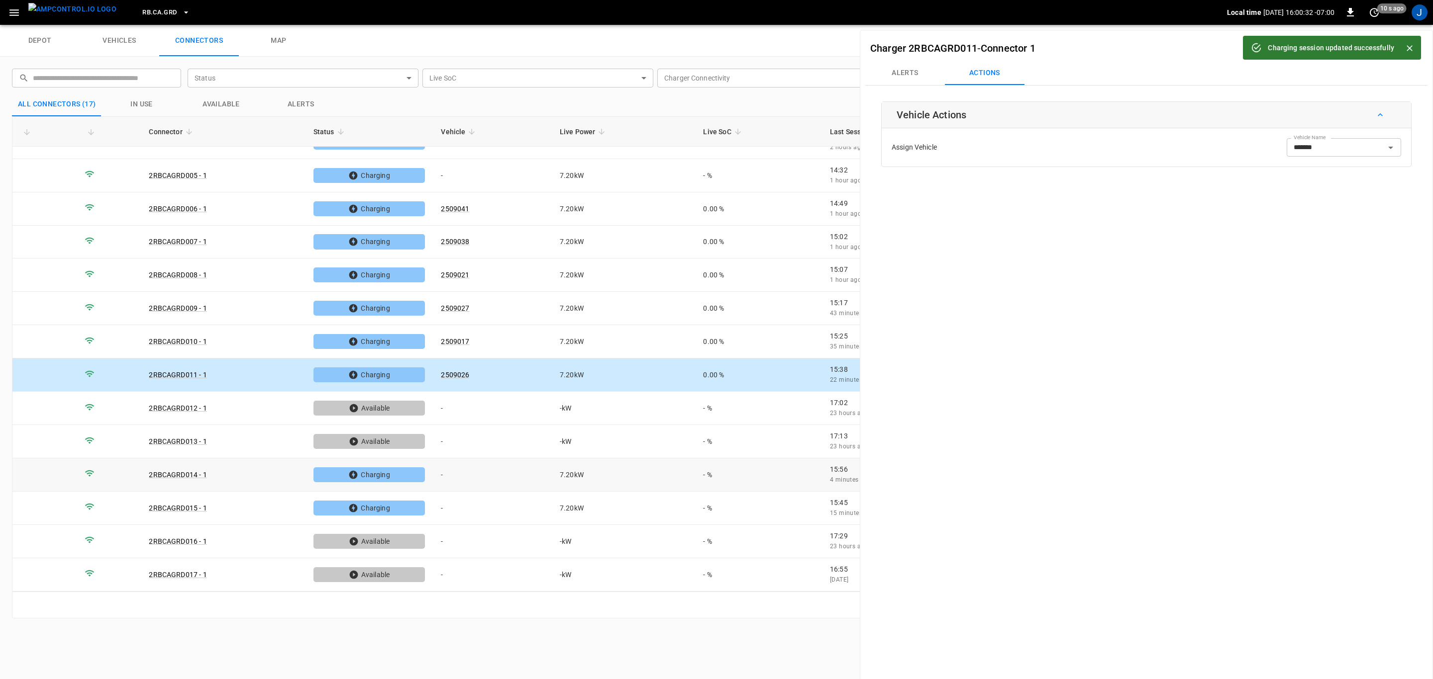
click at [445, 472] on td "-" at bounding box center [492, 475] width 119 height 33
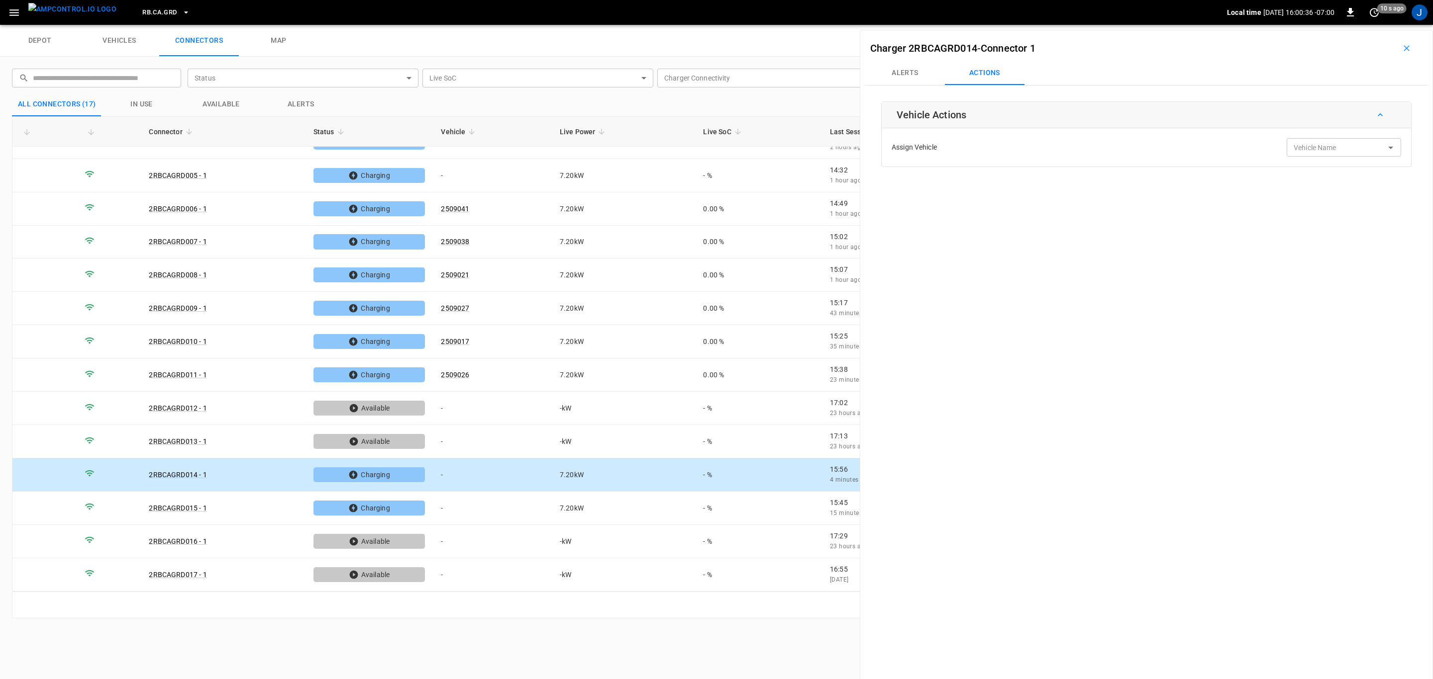
click at [1309, 148] on div "Vehicle Name Vehicle Name" at bounding box center [1343, 147] width 114 height 18
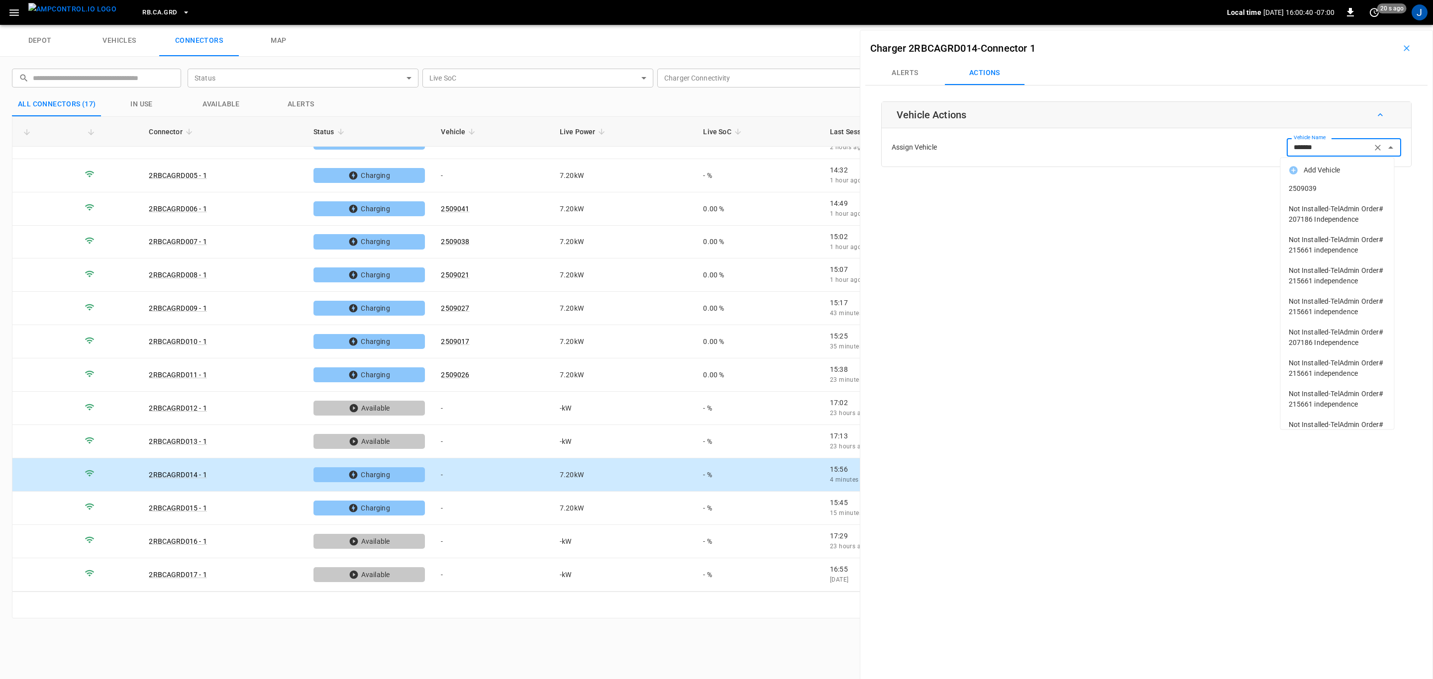
click at [1305, 185] on span "2509039" at bounding box center [1336, 189] width 97 height 10
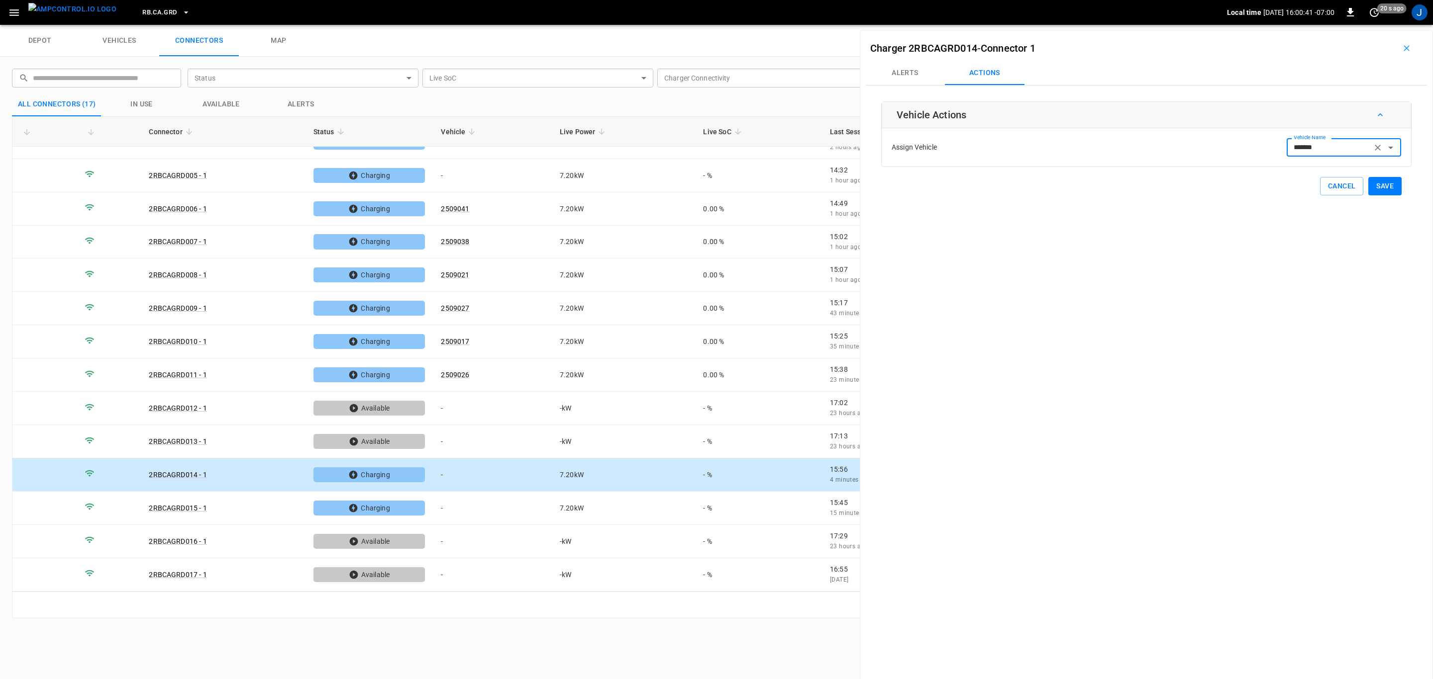
type input "*******"
click at [1376, 187] on button "Save" at bounding box center [1384, 186] width 33 height 18
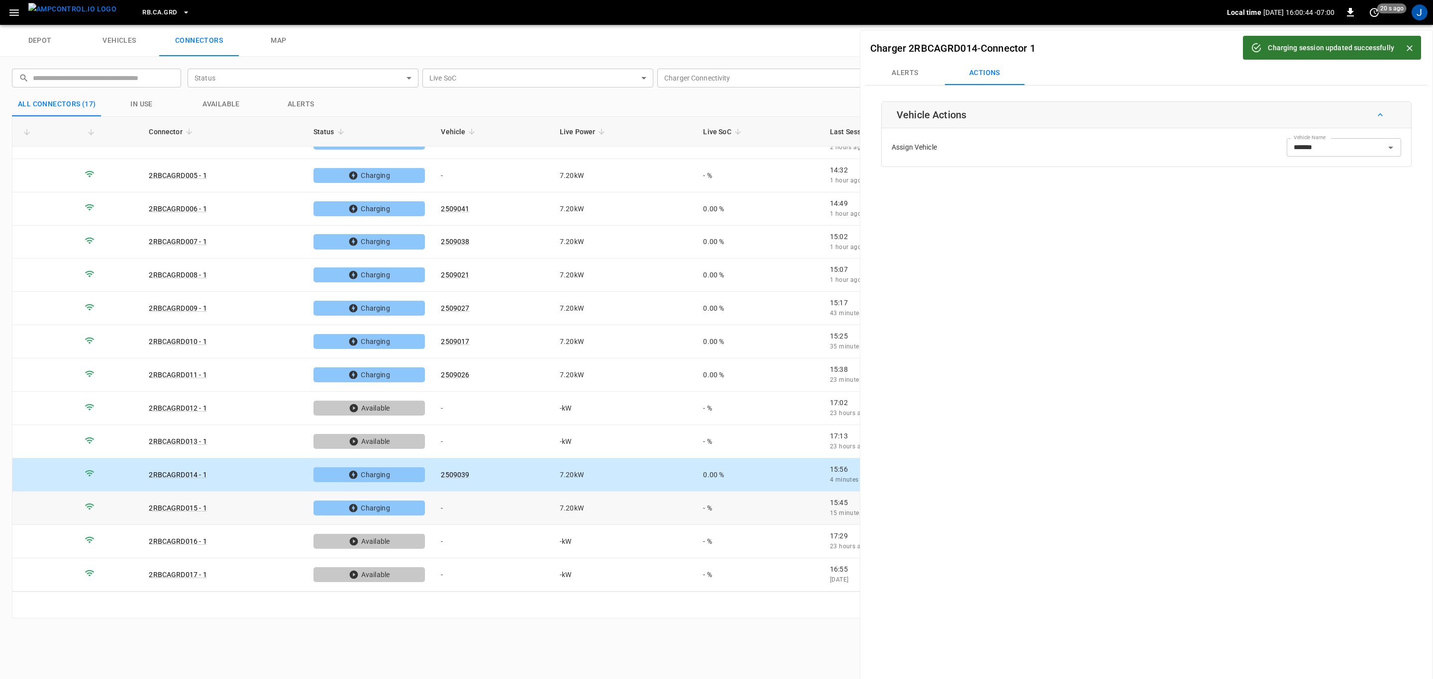
click at [442, 510] on td "-" at bounding box center [492, 508] width 119 height 33
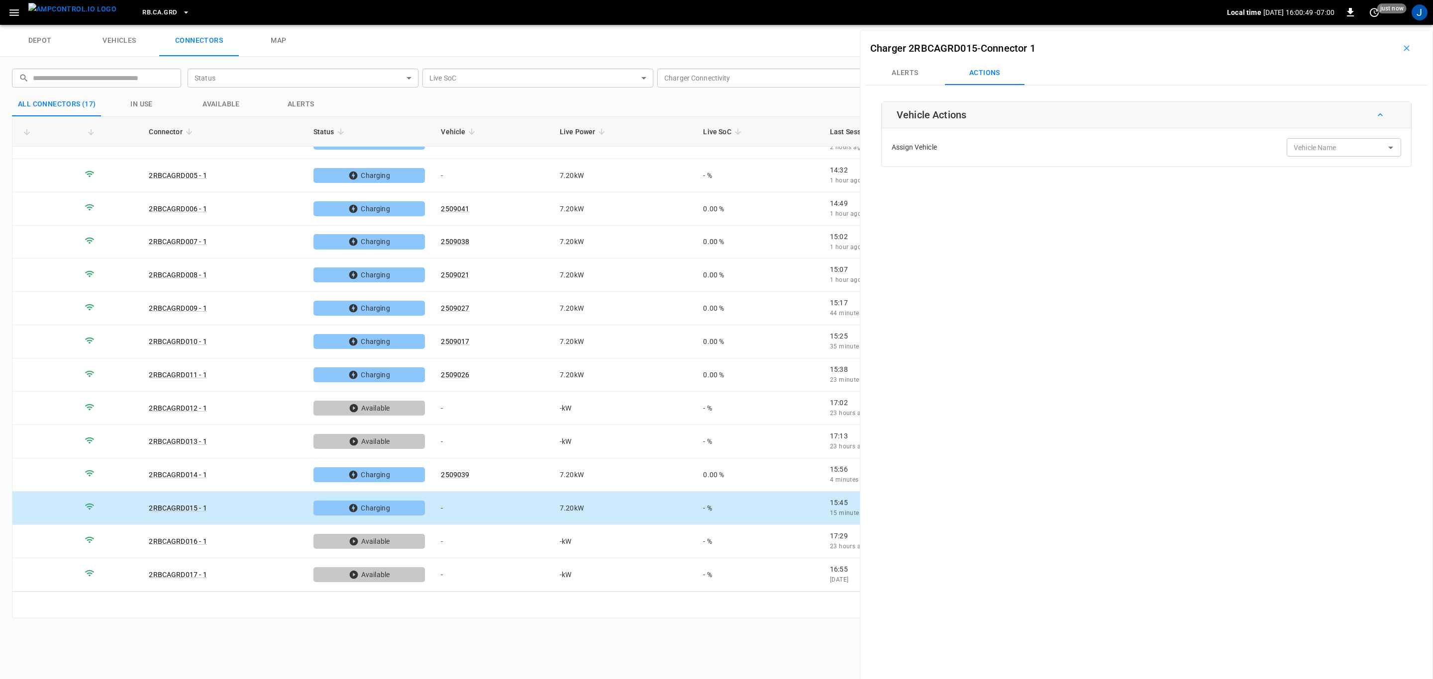
click at [1322, 146] on div "Vehicle Name Vehicle Name" at bounding box center [1343, 147] width 114 height 18
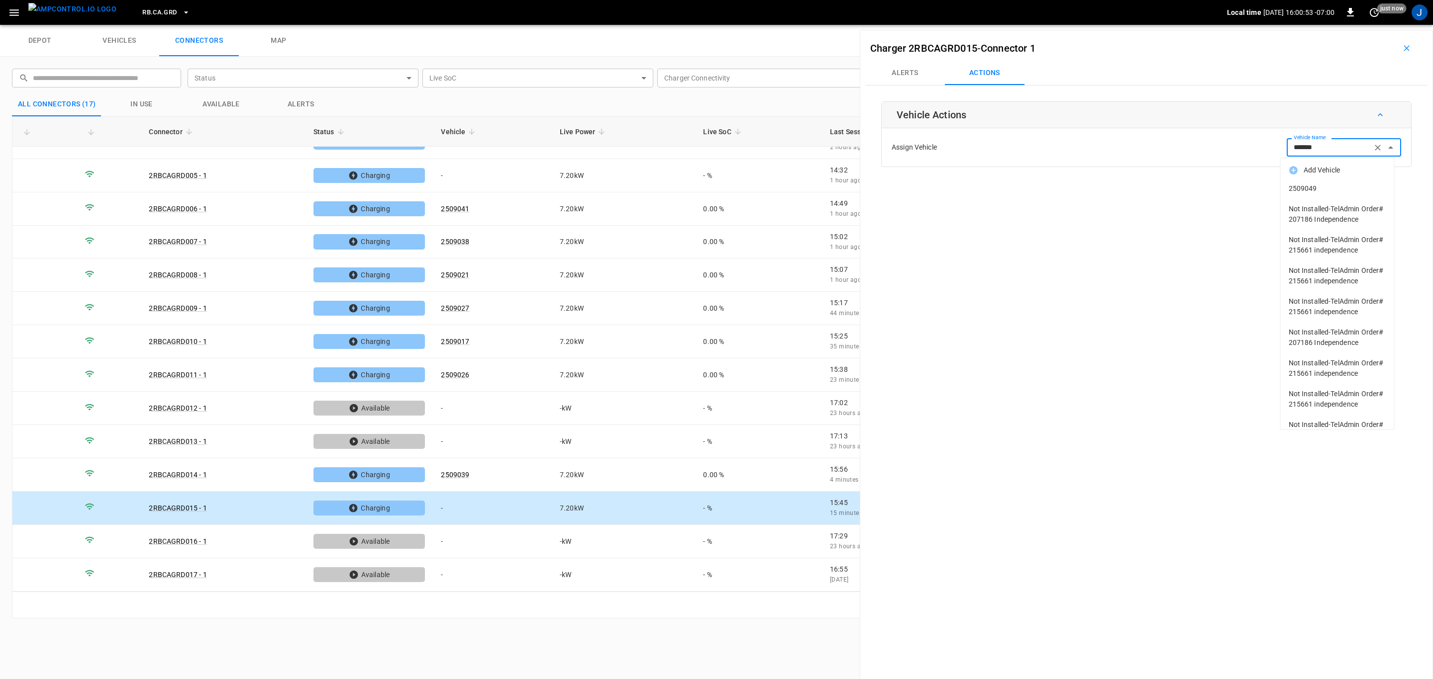
click at [1306, 188] on span "2509049" at bounding box center [1336, 189] width 97 height 10
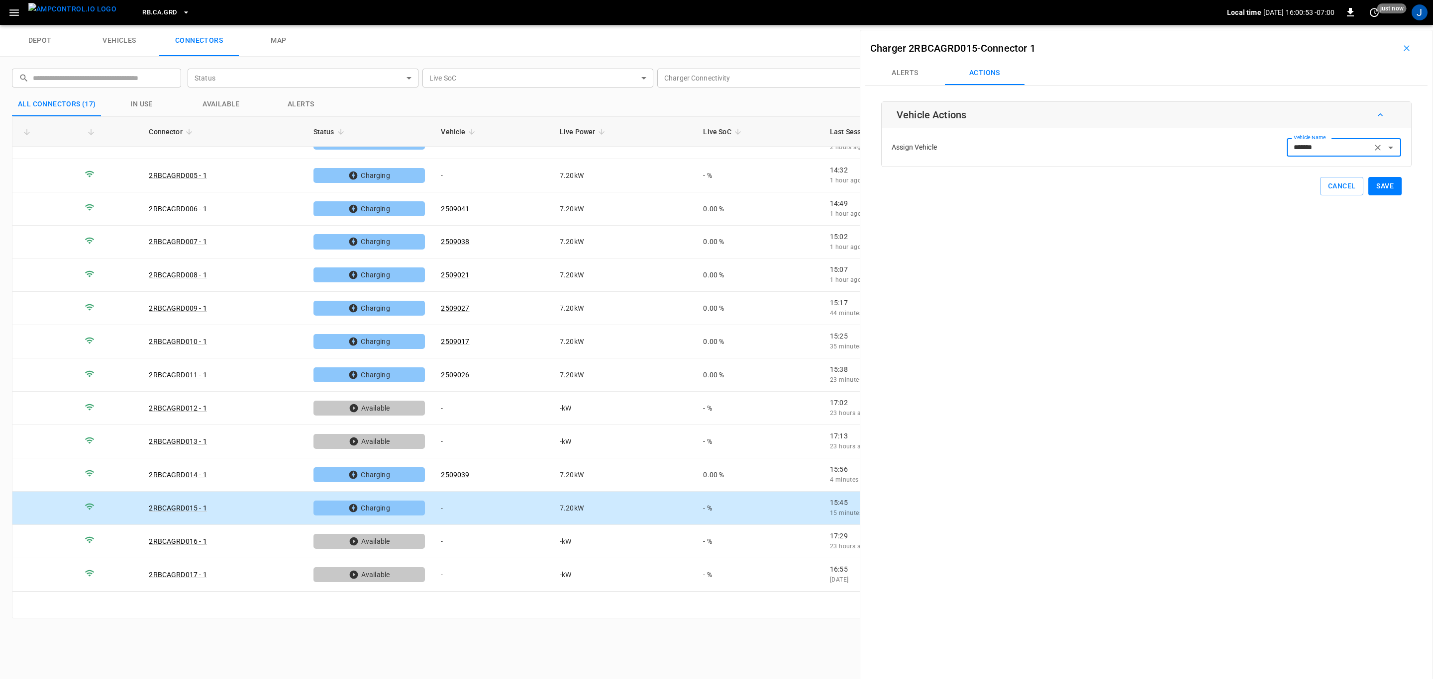
type input "*******"
click at [1382, 188] on button "Save" at bounding box center [1384, 186] width 33 height 18
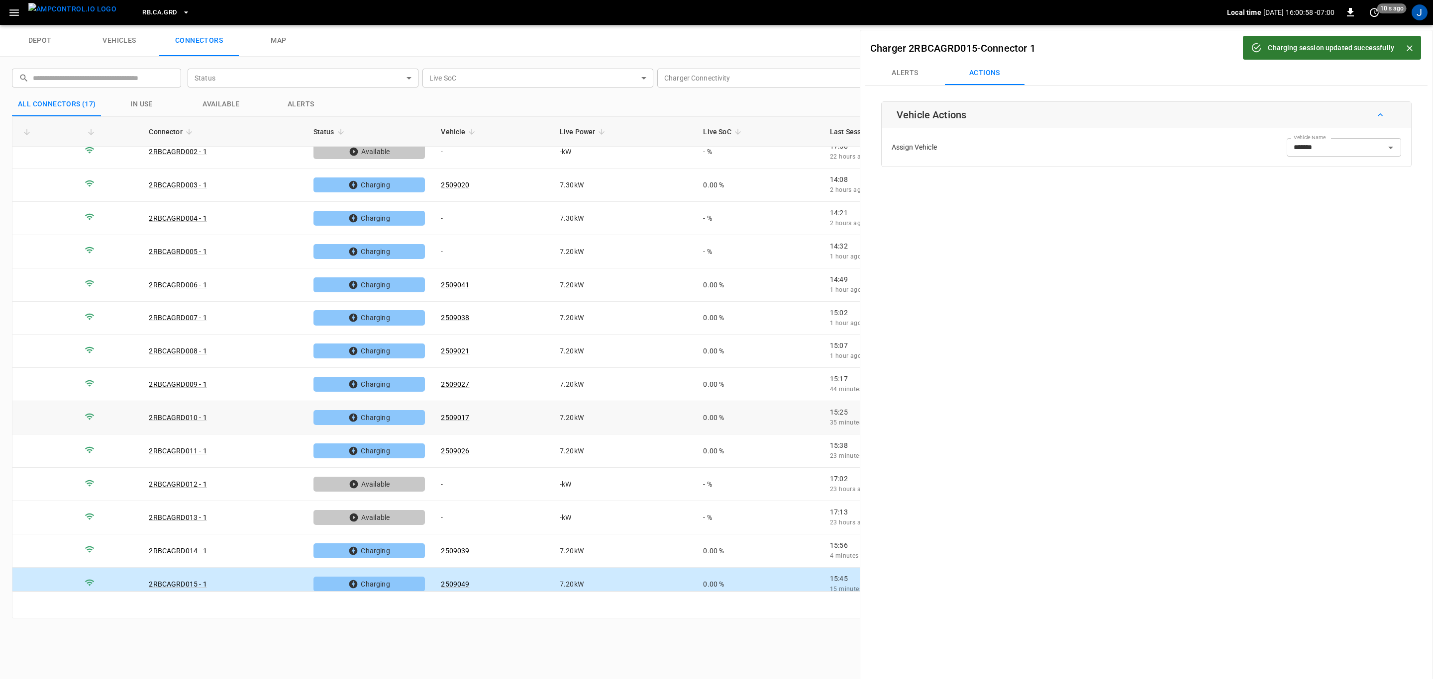
scroll to position [0, 0]
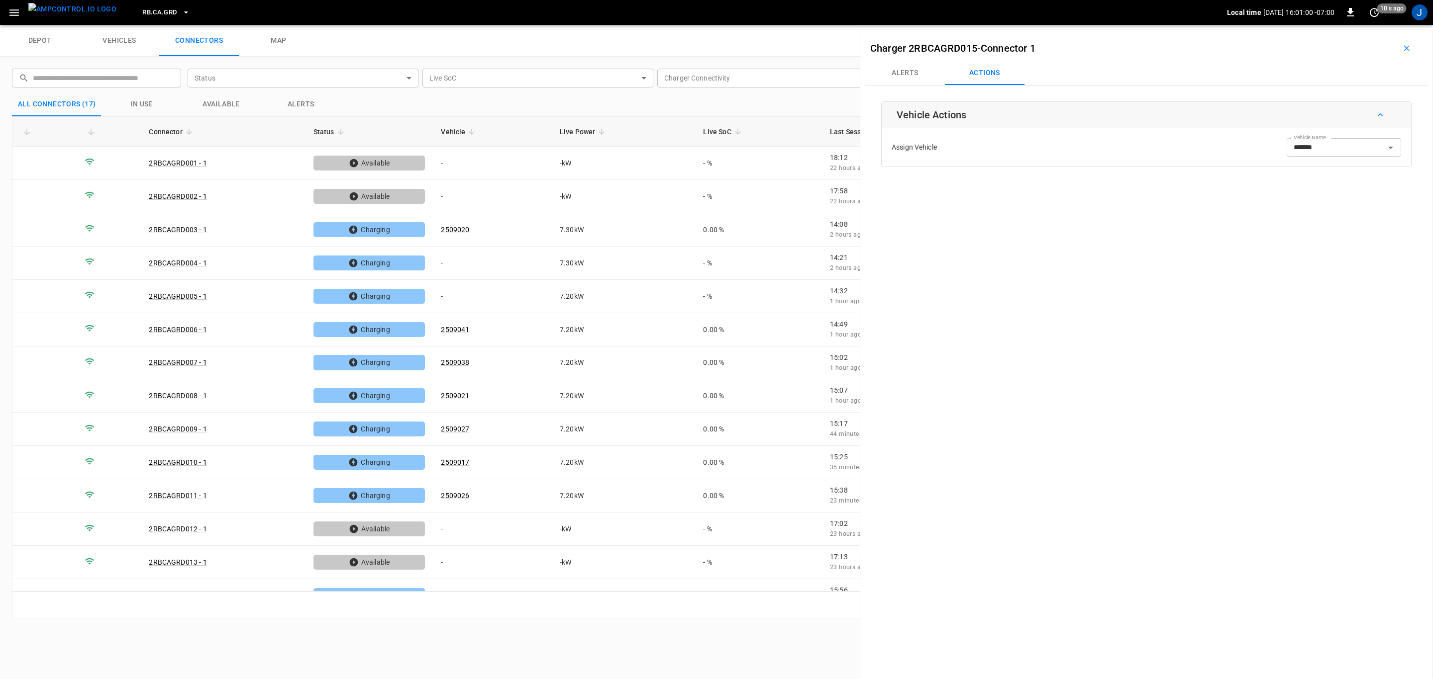
drag, startPoint x: 1398, startPoint y: 45, endPoint x: 1300, endPoint y: 477, distance: 442.3
click at [1401, 45] on icon "button" at bounding box center [1406, 48] width 10 height 10
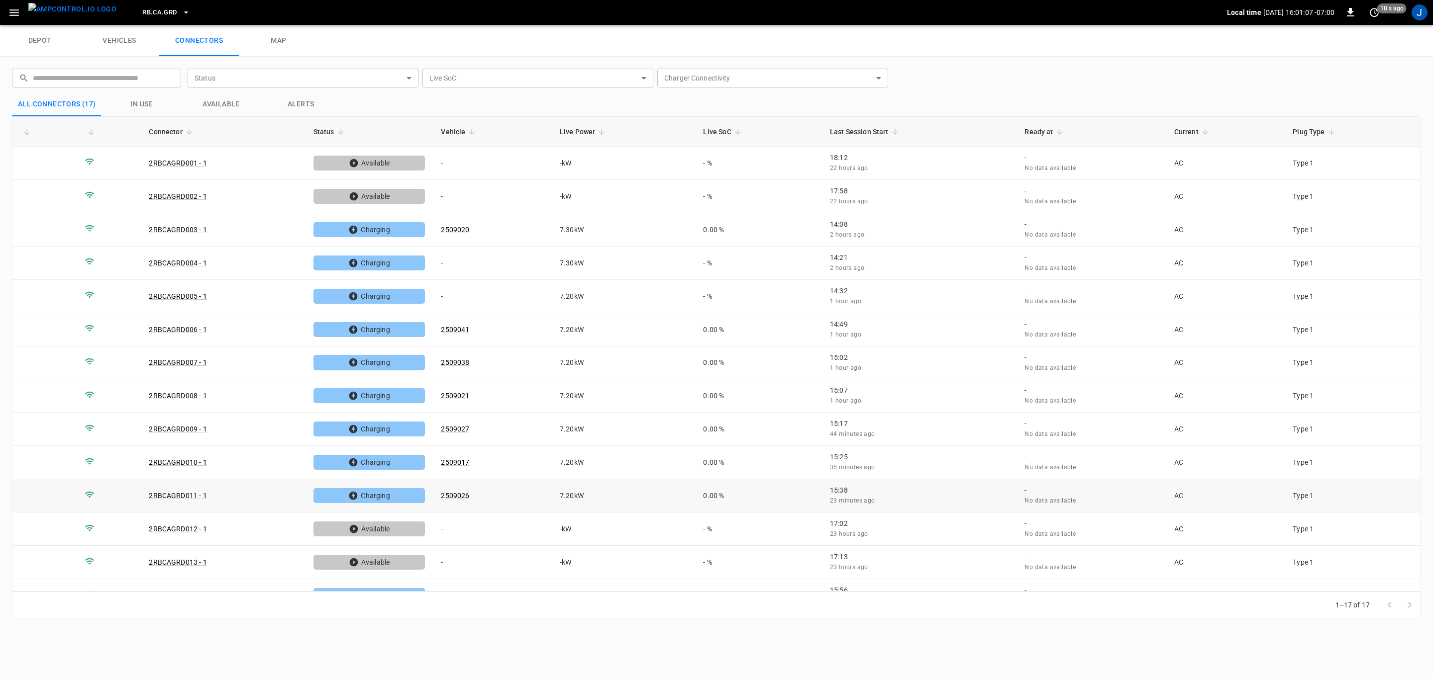
scroll to position [121, 0]
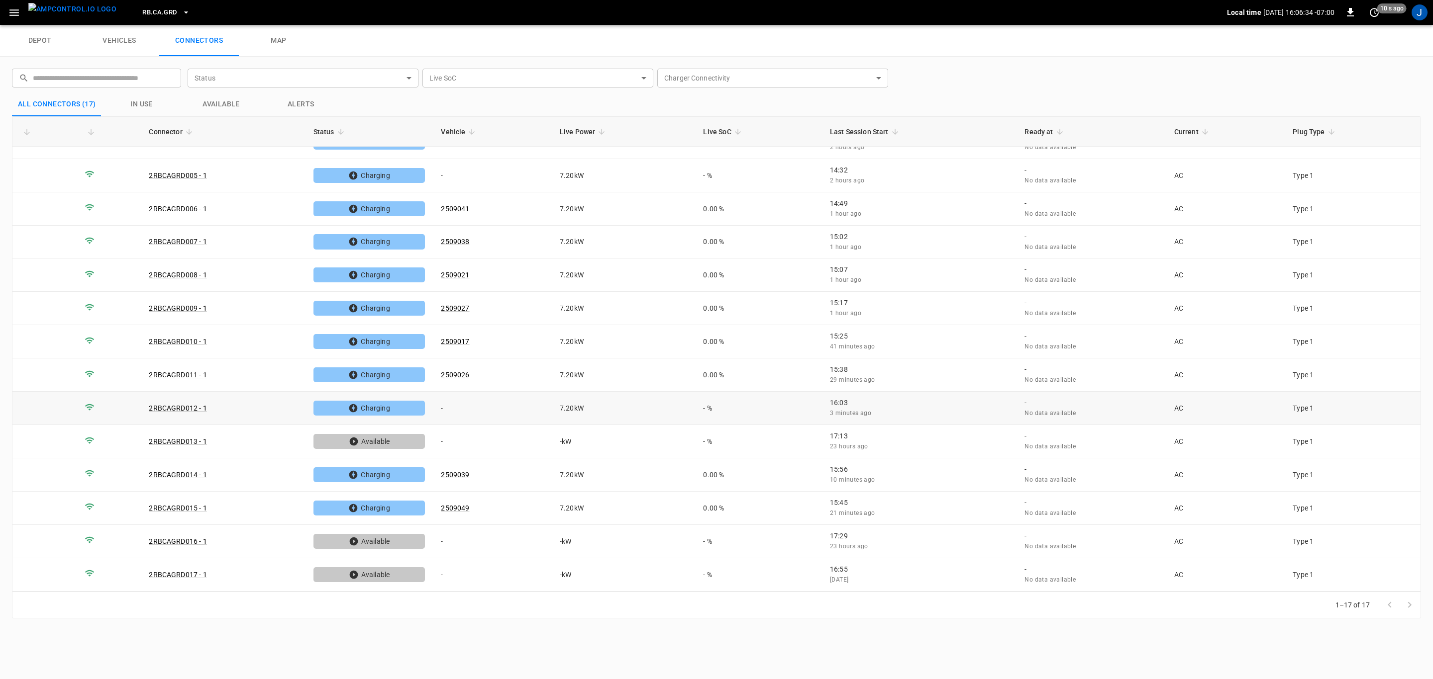
click at [447, 409] on td "-" at bounding box center [492, 408] width 119 height 33
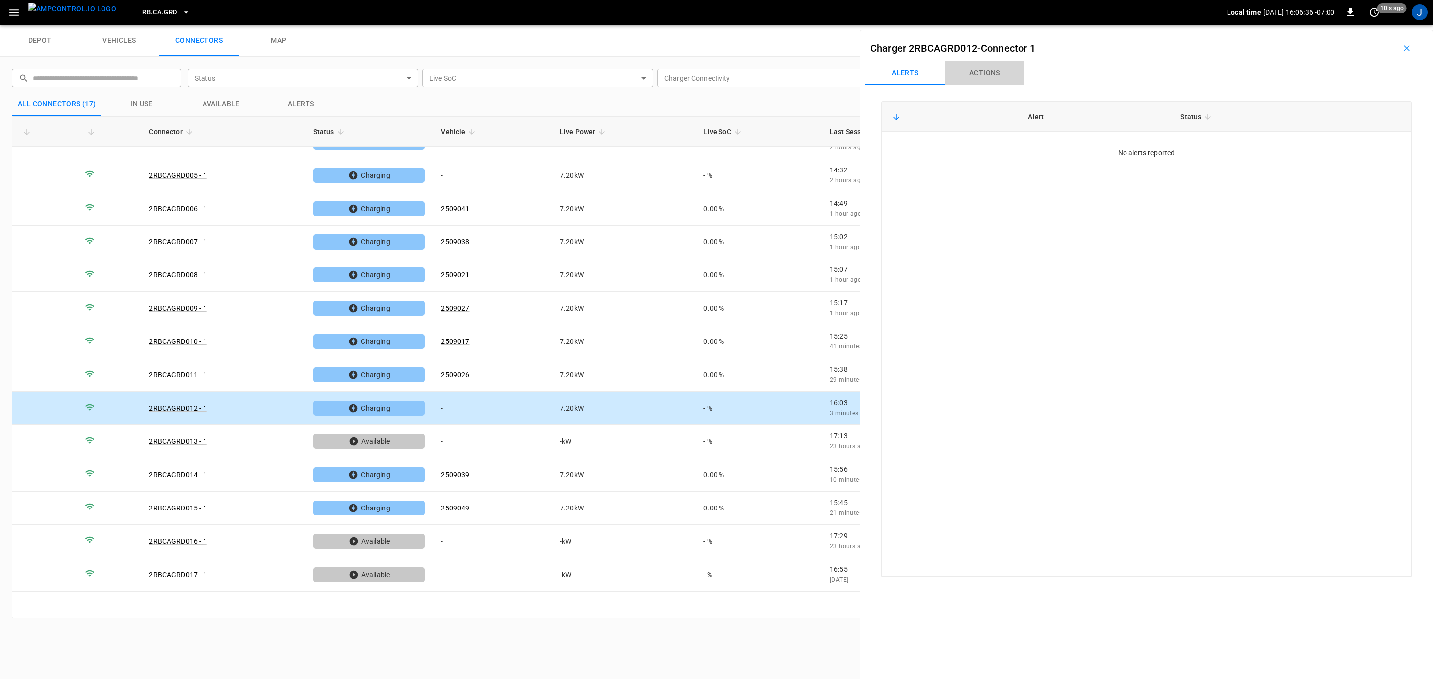
click at [986, 71] on button "Actions" at bounding box center [985, 73] width 80 height 24
click at [1315, 145] on div "Vehicle Name Vehicle Name" at bounding box center [1343, 147] width 114 height 18
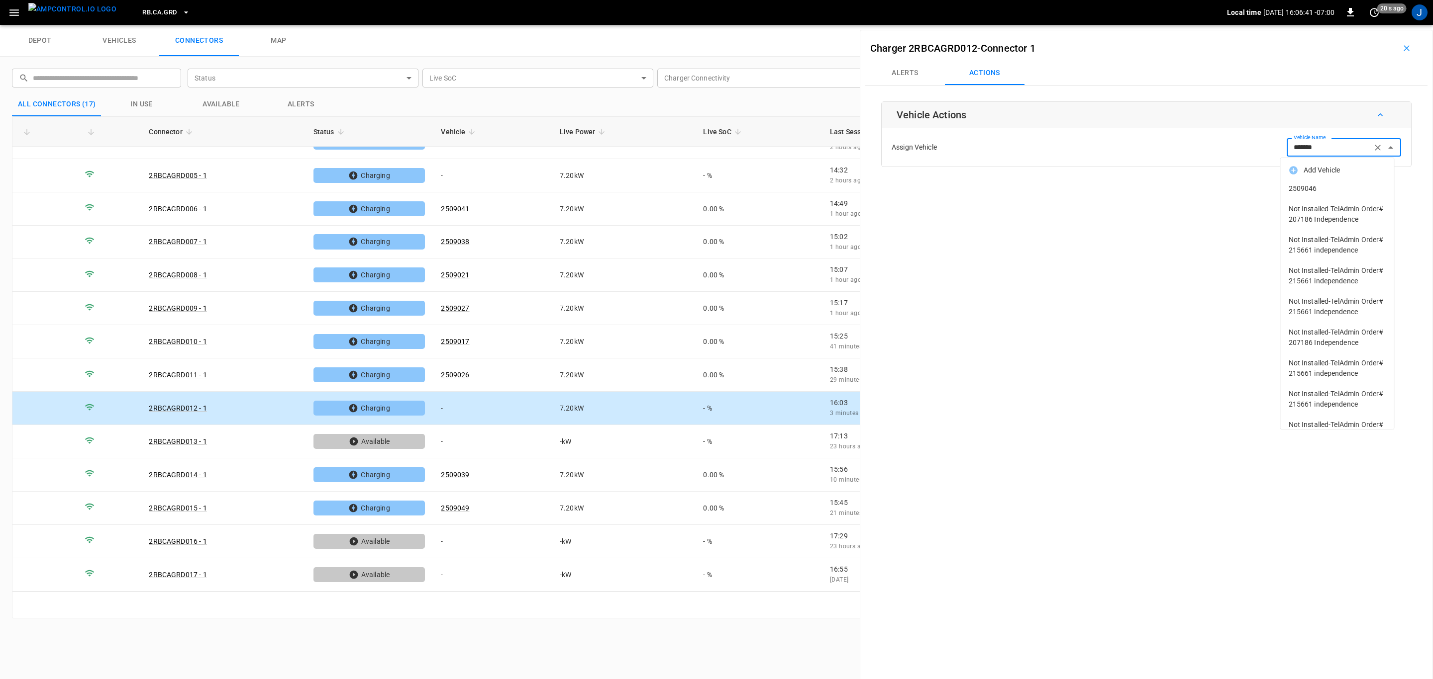
click at [1301, 194] on li "2509046" at bounding box center [1336, 189] width 113 height 20
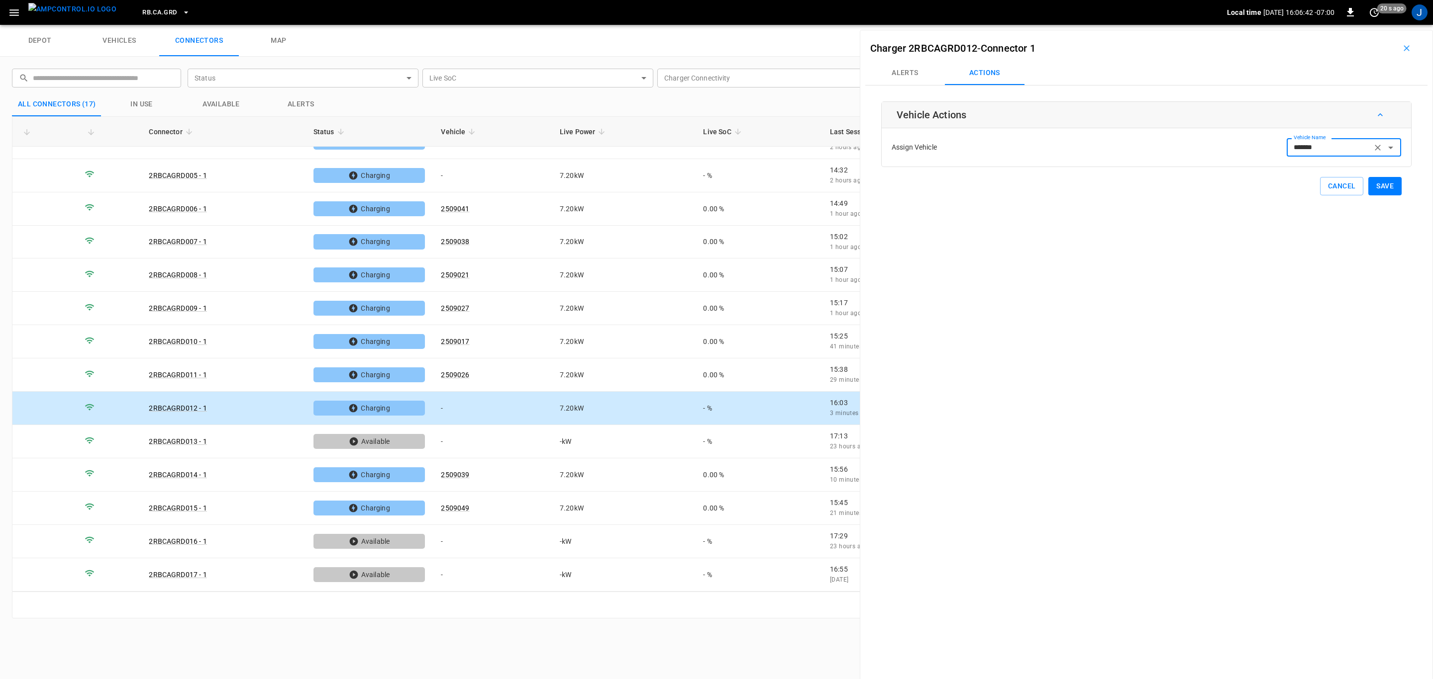
type input "*******"
click at [1390, 187] on button "Save" at bounding box center [1384, 186] width 33 height 18
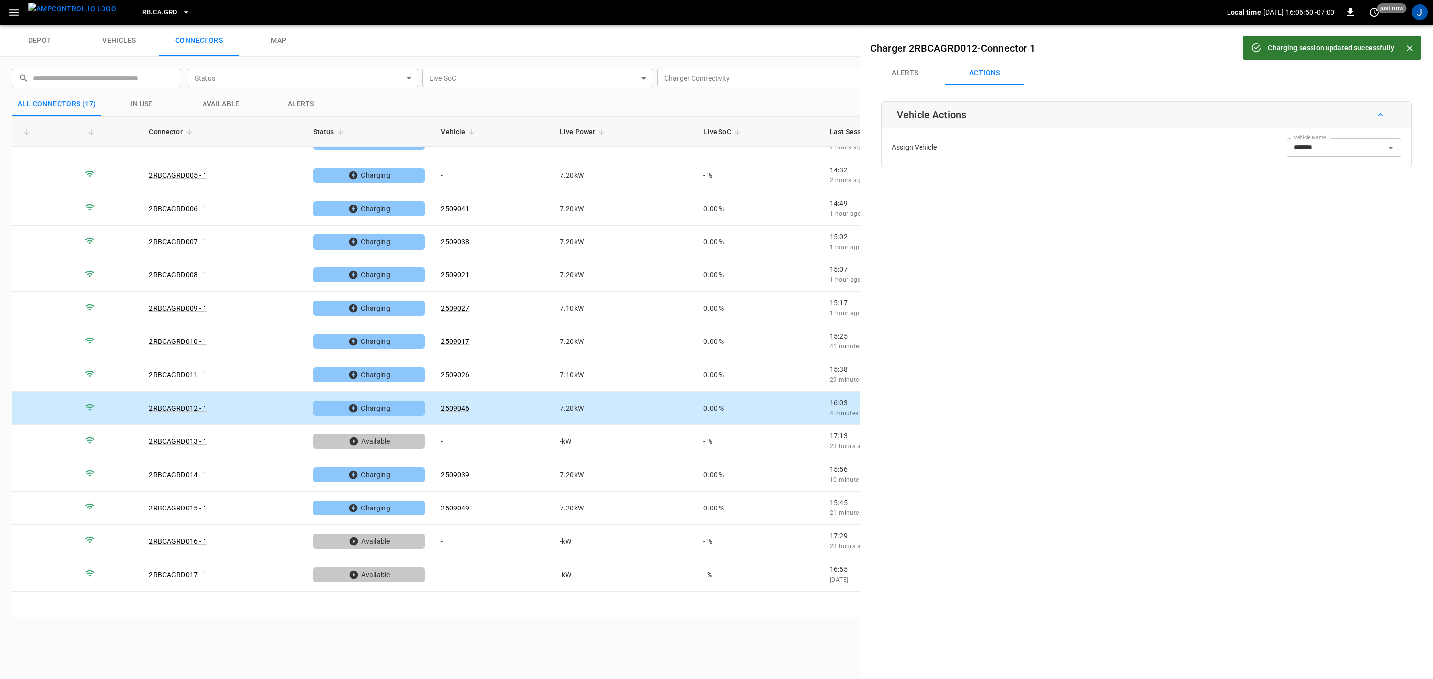
click at [1410, 50] on icon "Close" at bounding box center [1409, 48] width 10 height 10
click at [1403, 50] on icon "button" at bounding box center [1406, 48] width 10 height 10
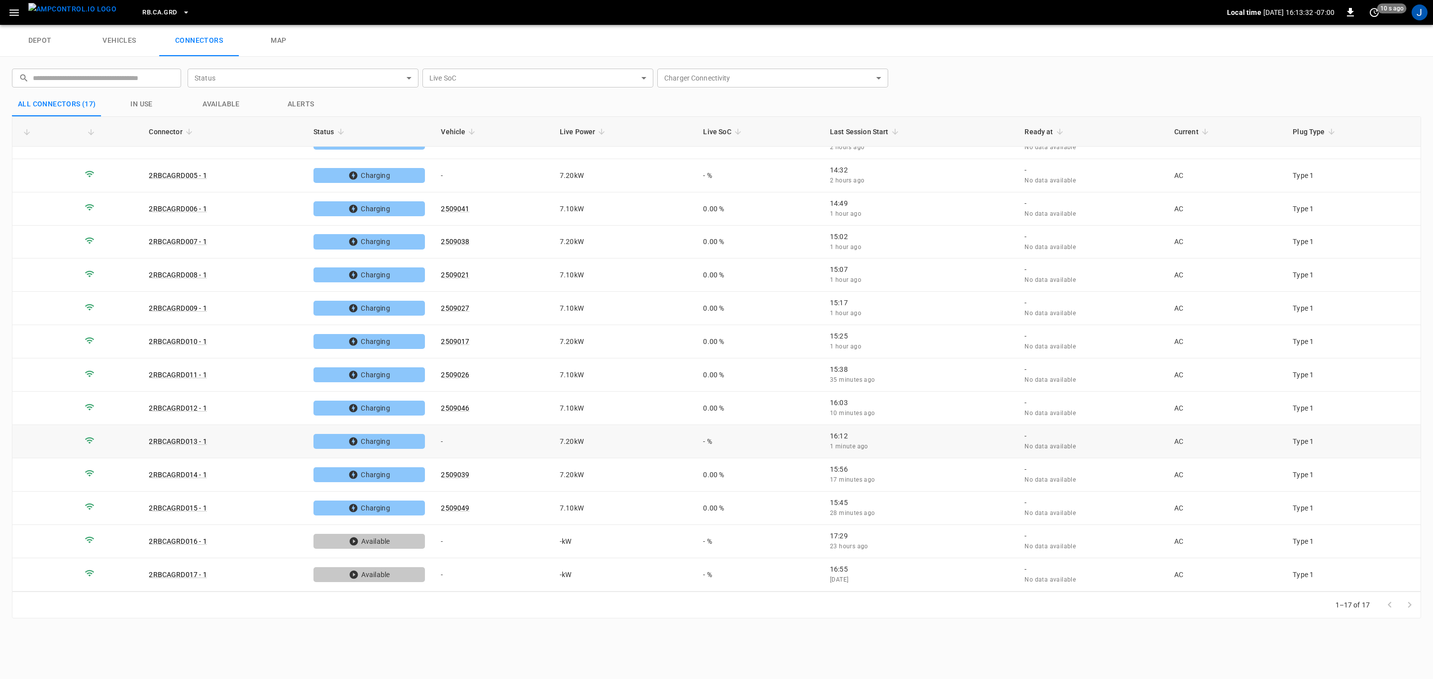
click at [448, 440] on td "-" at bounding box center [492, 441] width 119 height 33
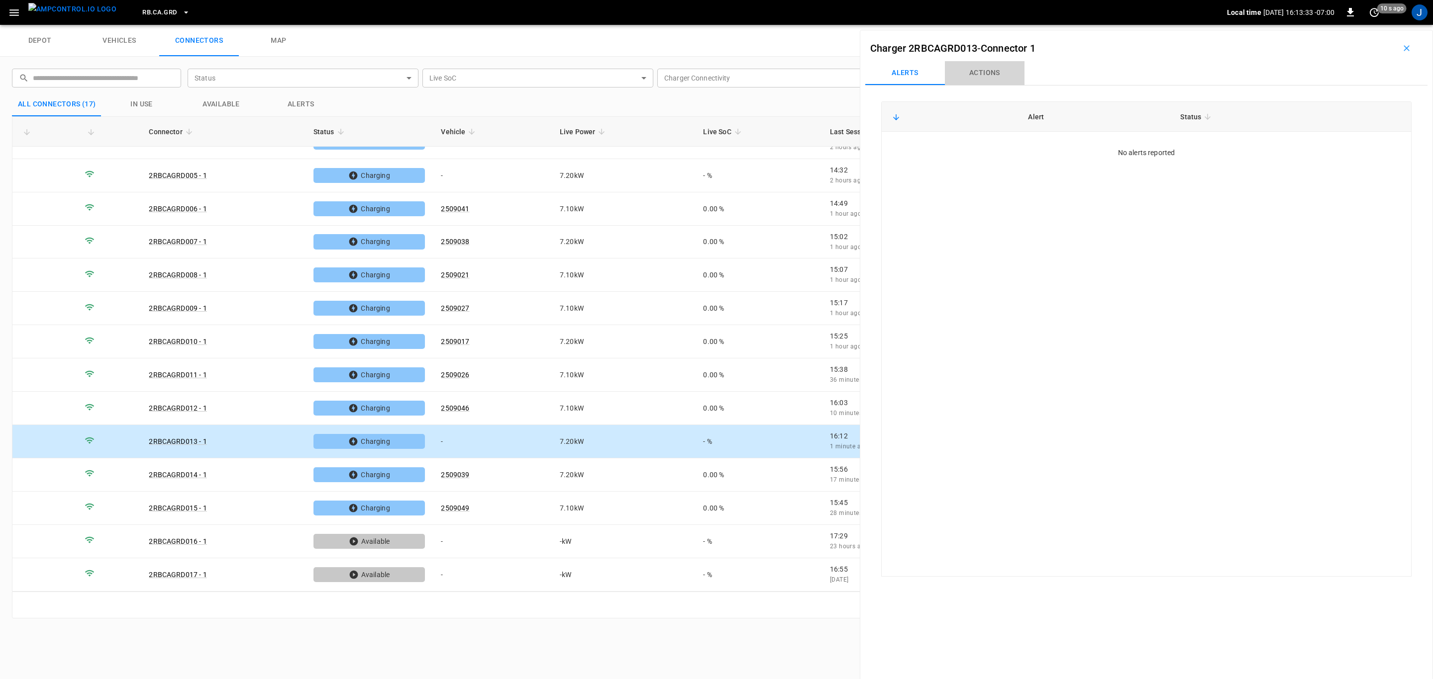
click at [997, 71] on button "Actions" at bounding box center [985, 73] width 80 height 24
click at [1324, 149] on div "Vehicle Name Vehicle Name" at bounding box center [1343, 147] width 114 height 18
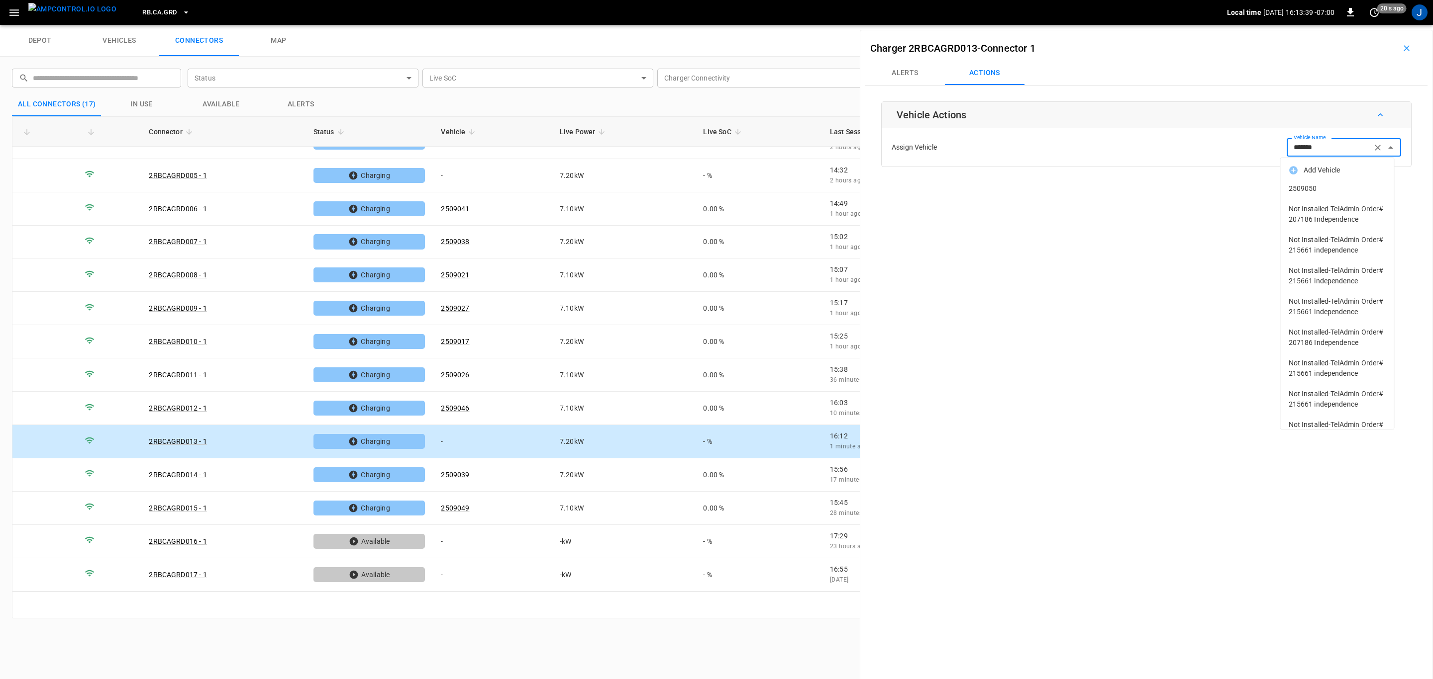
click at [1297, 193] on span "2509050" at bounding box center [1336, 189] width 97 height 10
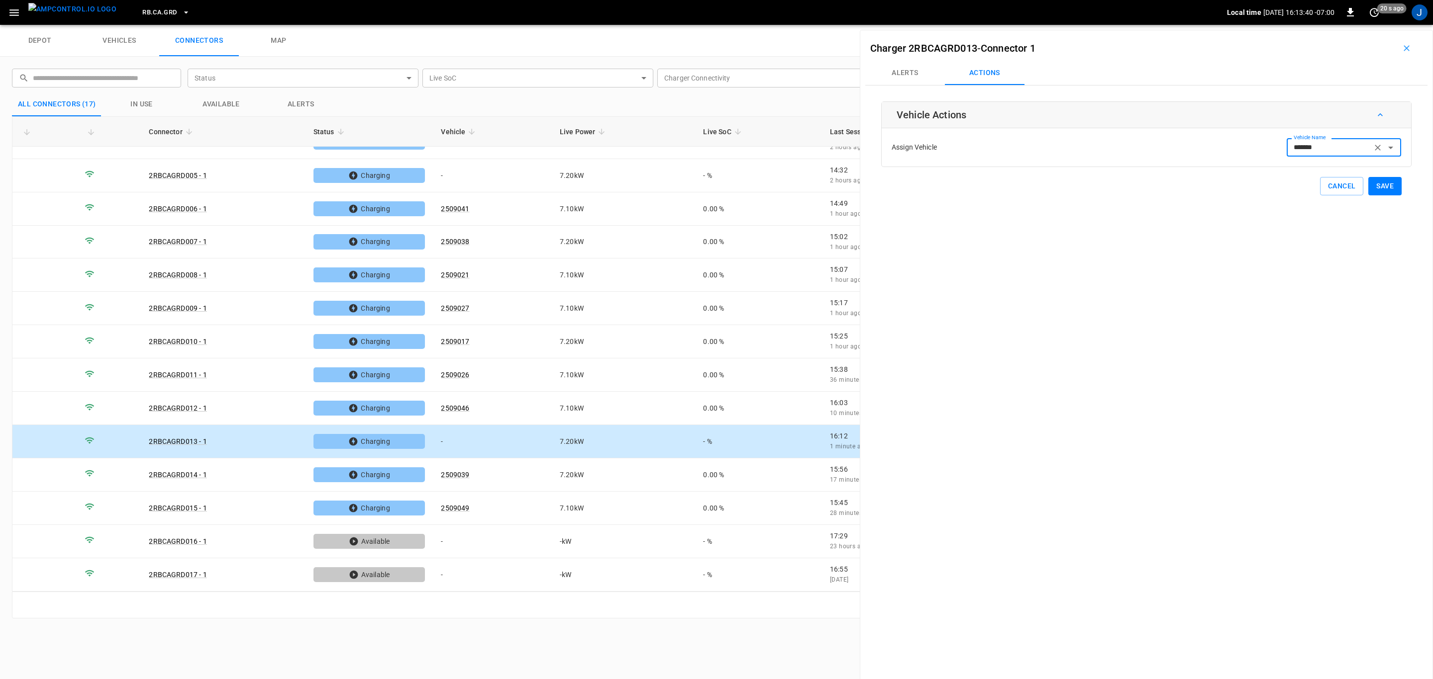
type input "*******"
click at [1380, 188] on button "Save" at bounding box center [1384, 186] width 33 height 18
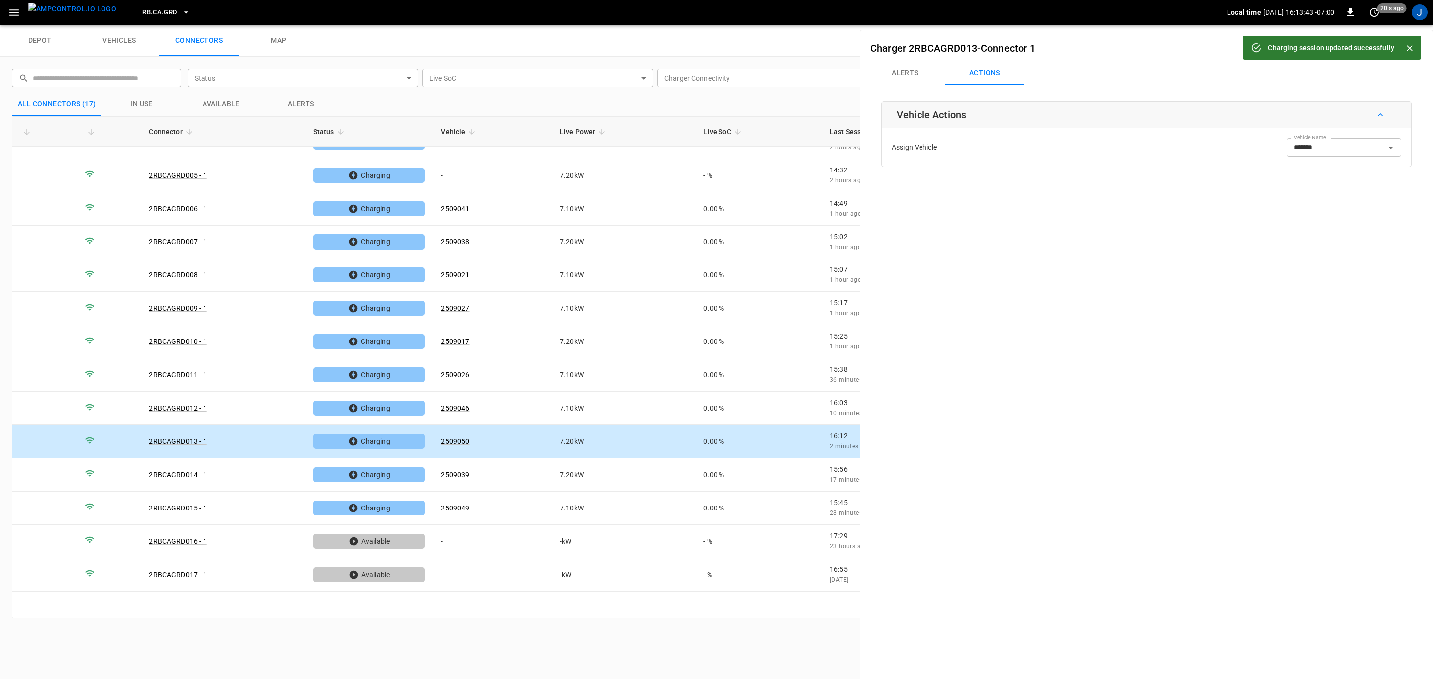
click at [1412, 47] on icon "Close" at bounding box center [1409, 48] width 10 height 10
click at [1401, 51] on icon "button" at bounding box center [1406, 48] width 10 height 10
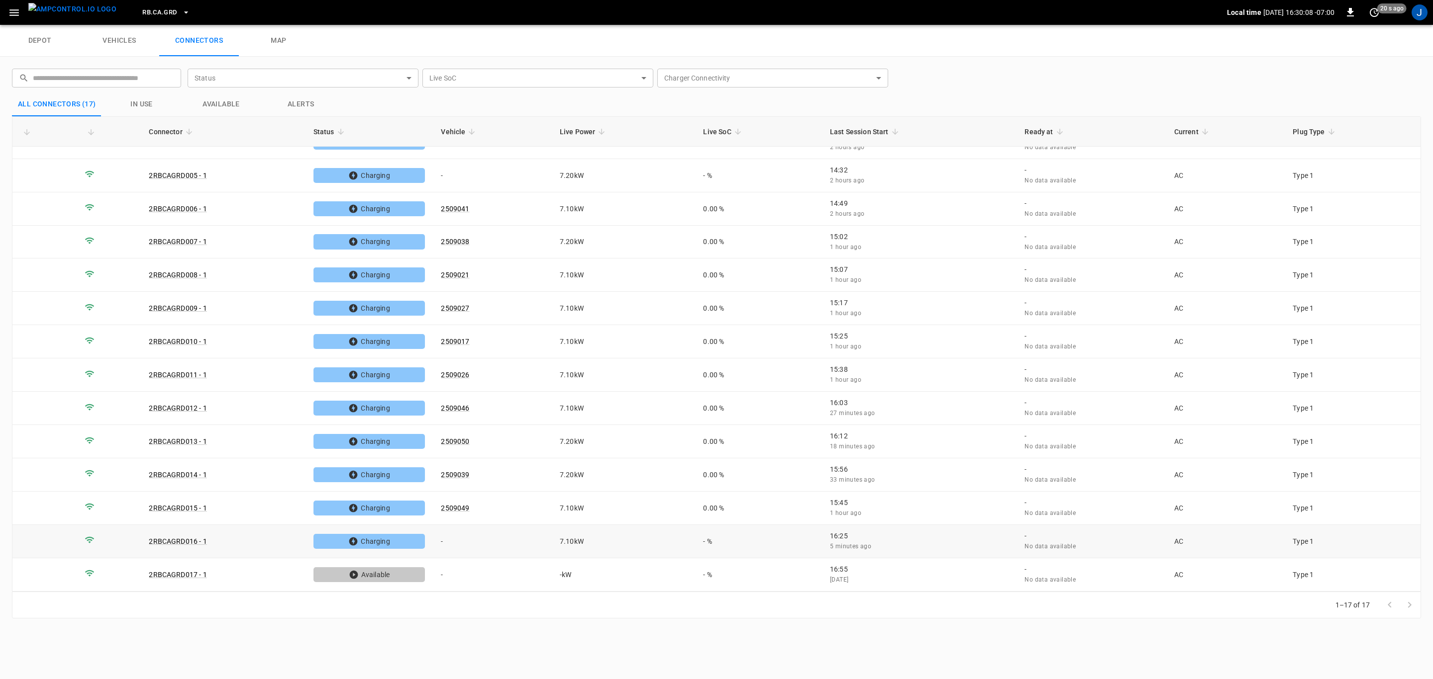
drag, startPoint x: 443, startPoint y: 540, endPoint x: 549, endPoint y: 554, distance: 106.8
click at [443, 540] on td "-" at bounding box center [492, 541] width 119 height 33
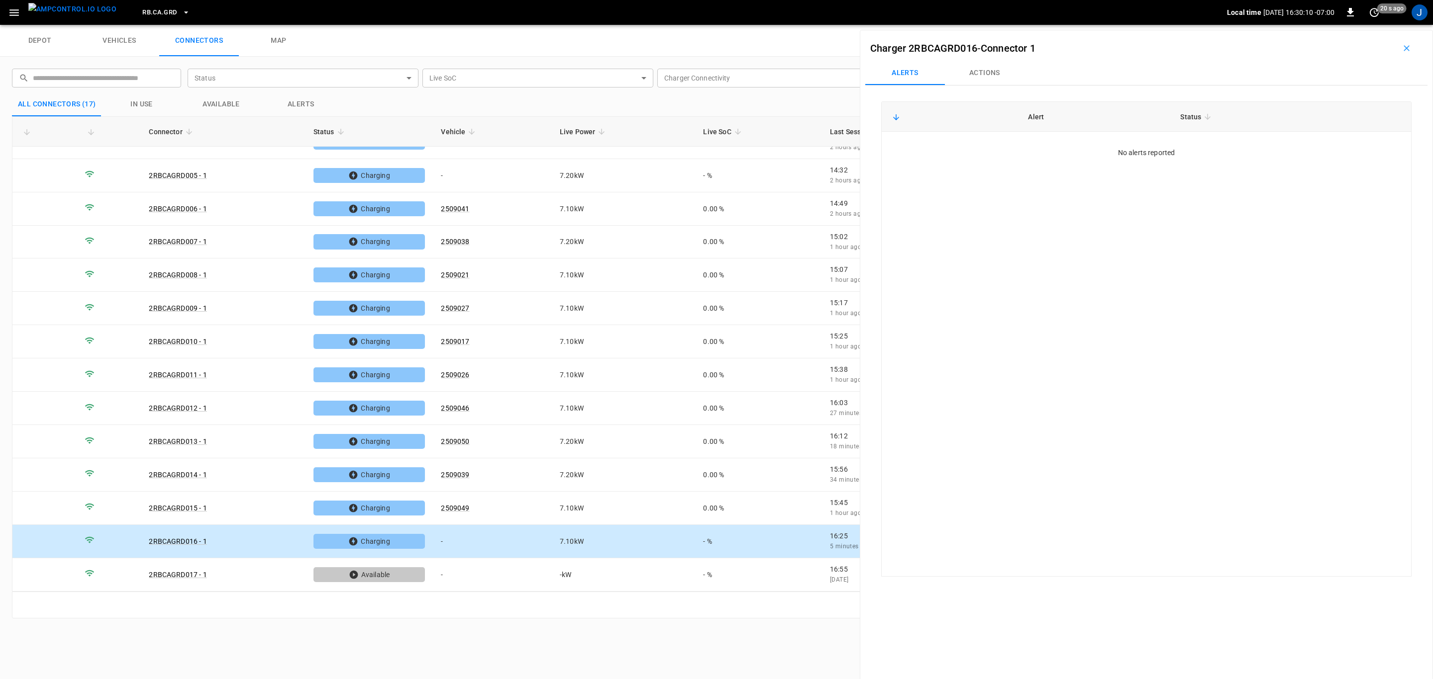
drag, startPoint x: 991, startPoint y: 68, endPoint x: 1026, endPoint y: 86, distance: 38.7
click at [991, 68] on button "Actions" at bounding box center [985, 73] width 80 height 24
click at [1311, 149] on div "Vehicle Name Vehicle Name" at bounding box center [1343, 147] width 114 height 18
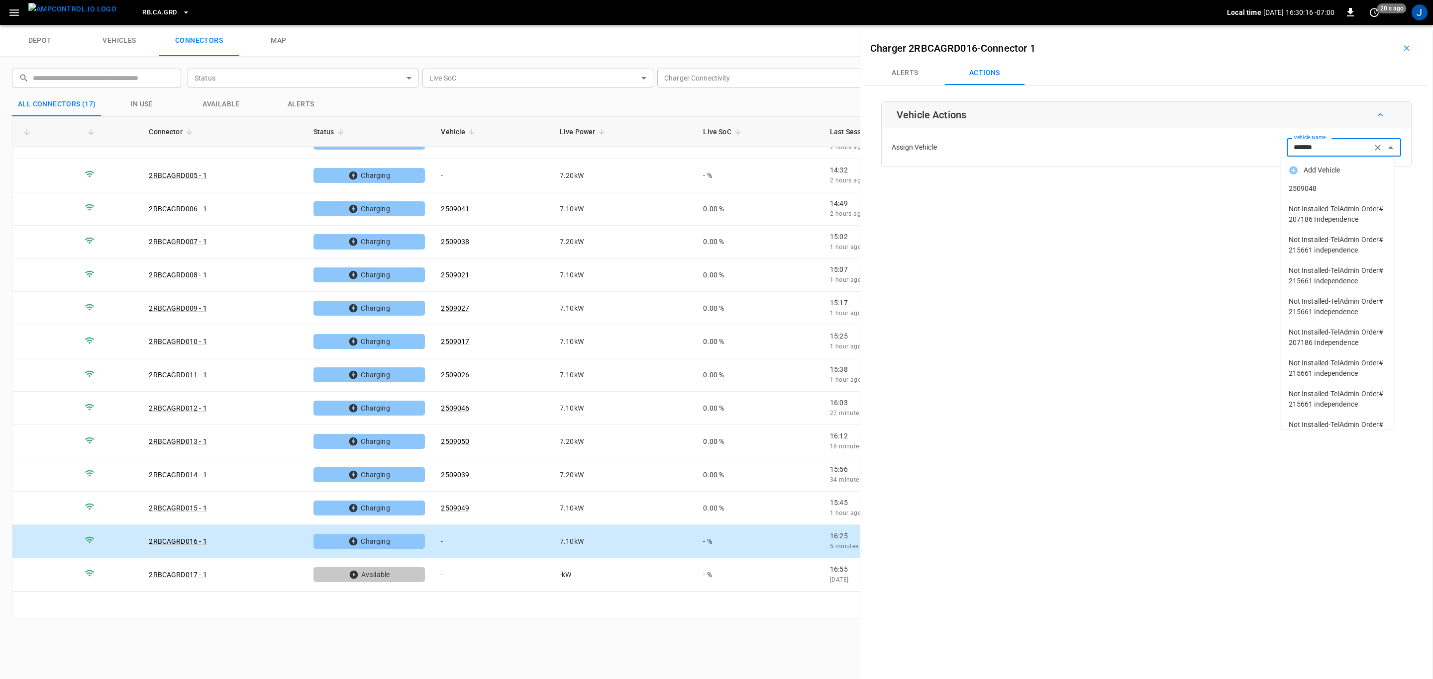
click at [1302, 188] on span "2509048" at bounding box center [1336, 189] width 97 height 10
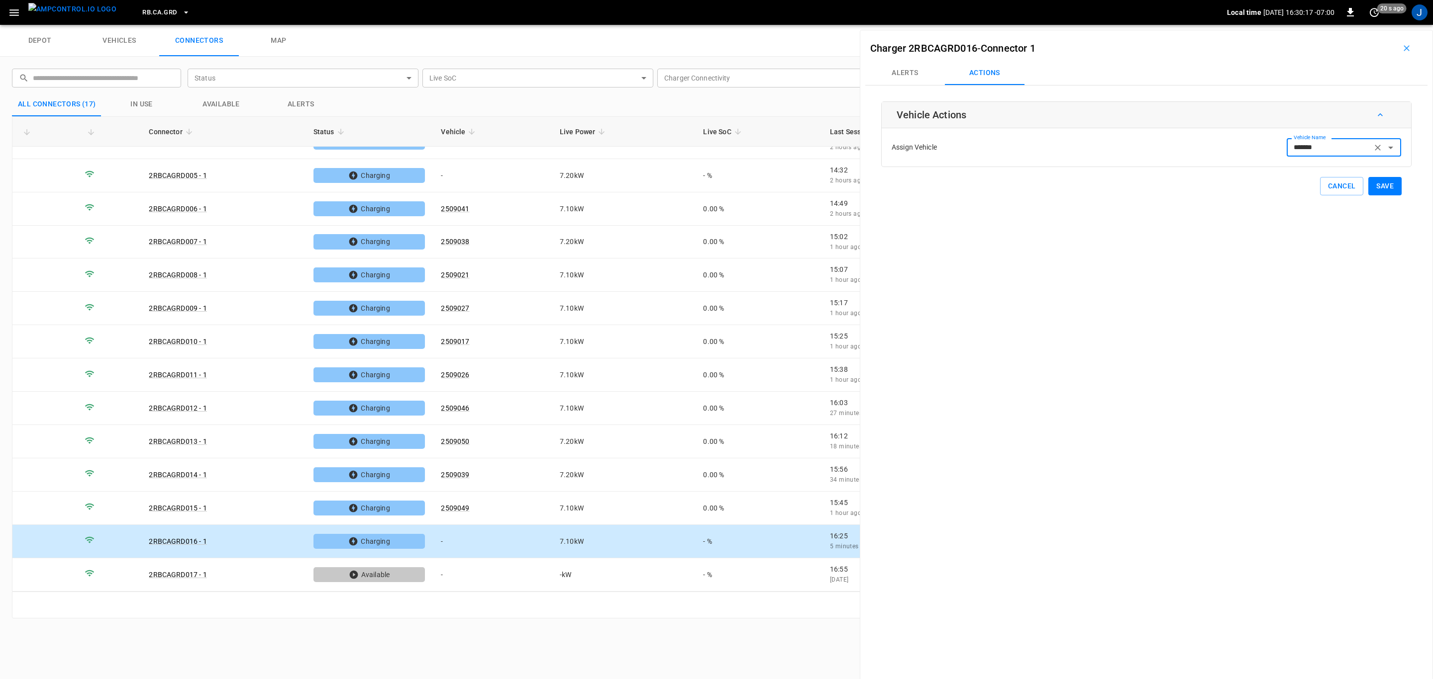
type input "*******"
click at [1376, 187] on button "Save" at bounding box center [1384, 186] width 33 height 18
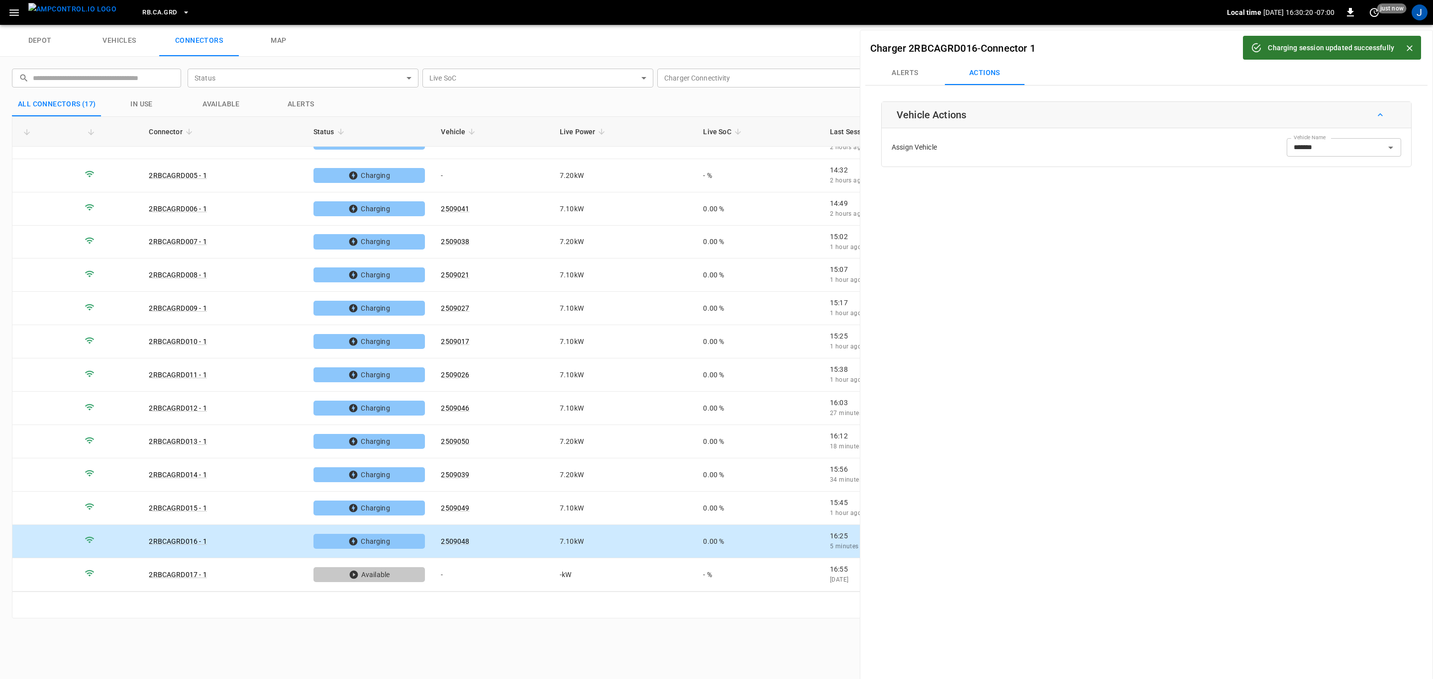
click at [1409, 48] on icon "Close" at bounding box center [1409, 48] width 6 height 6
drag, startPoint x: 1406, startPoint y: 48, endPoint x: 1345, endPoint y: 67, distance: 64.5
click at [1406, 49] on button "button" at bounding box center [1406, 48] width 32 height 16
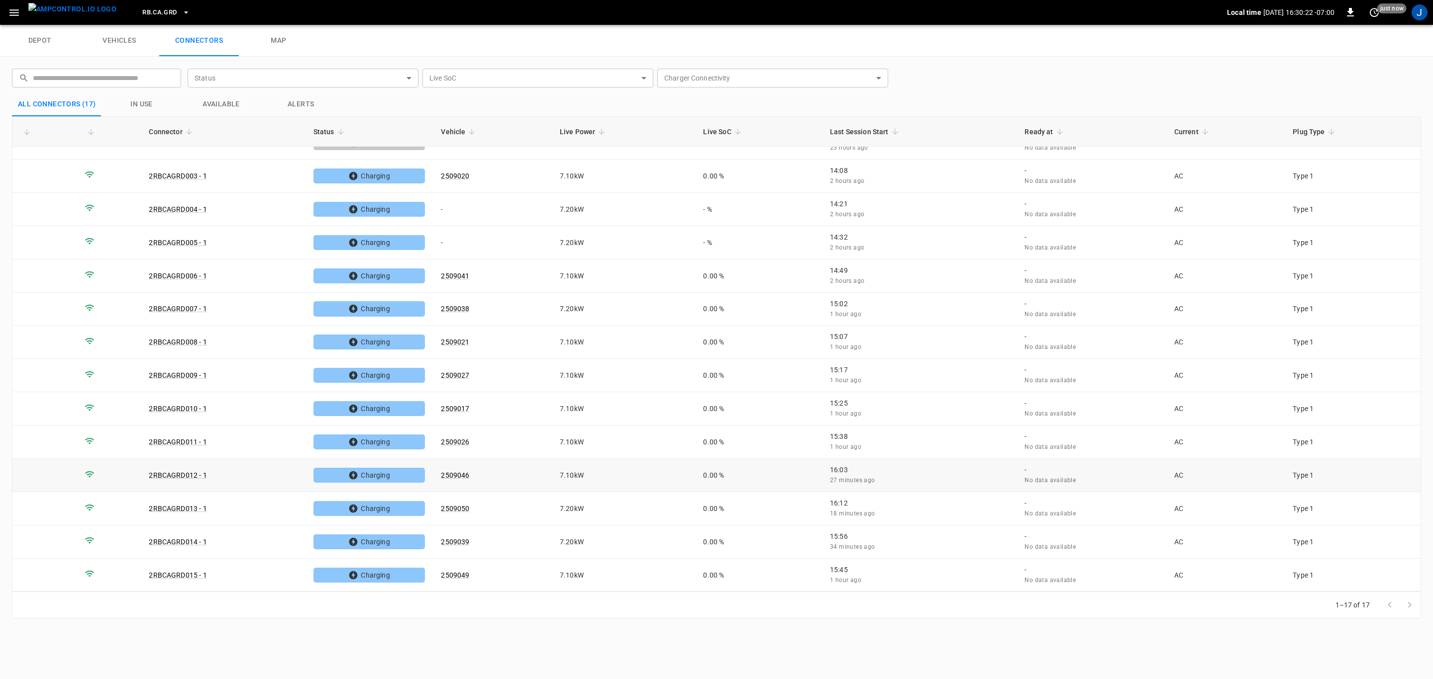
scroll to position [0, 0]
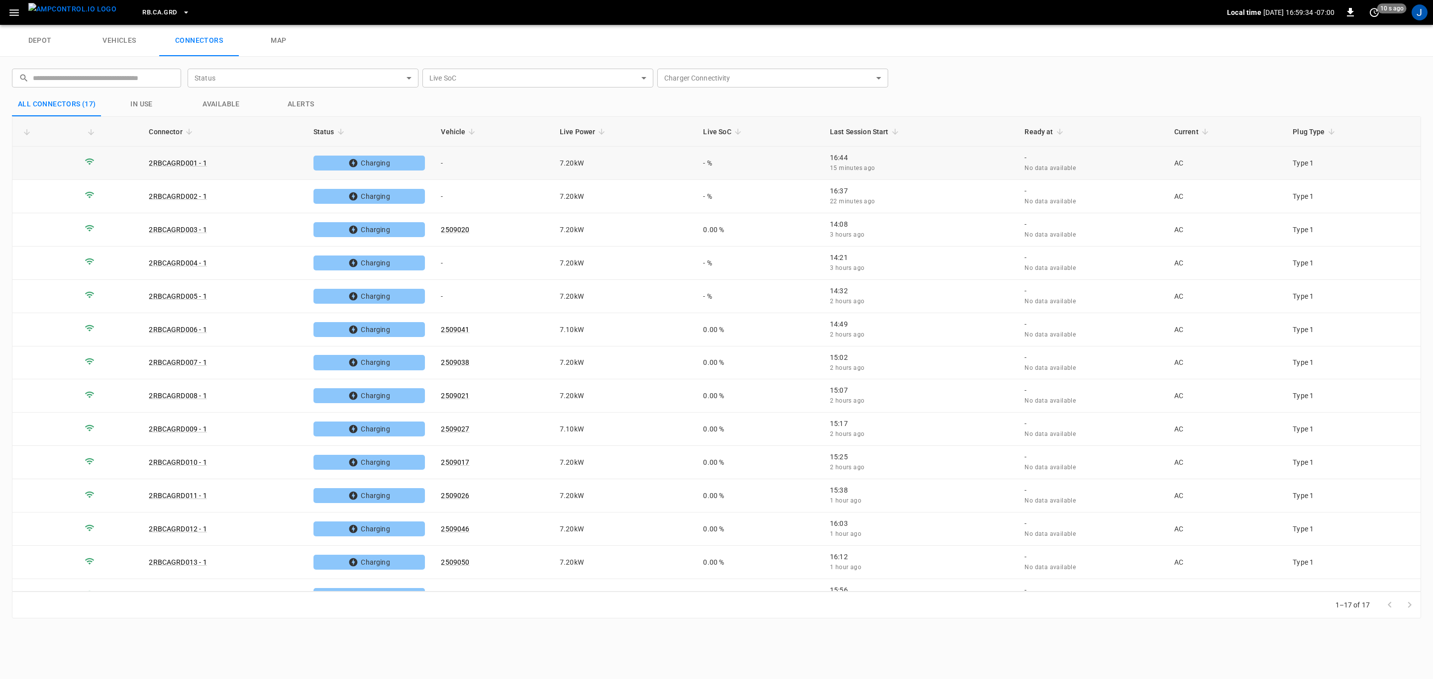
click at [446, 160] on td "-" at bounding box center [492, 163] width 119 height 33
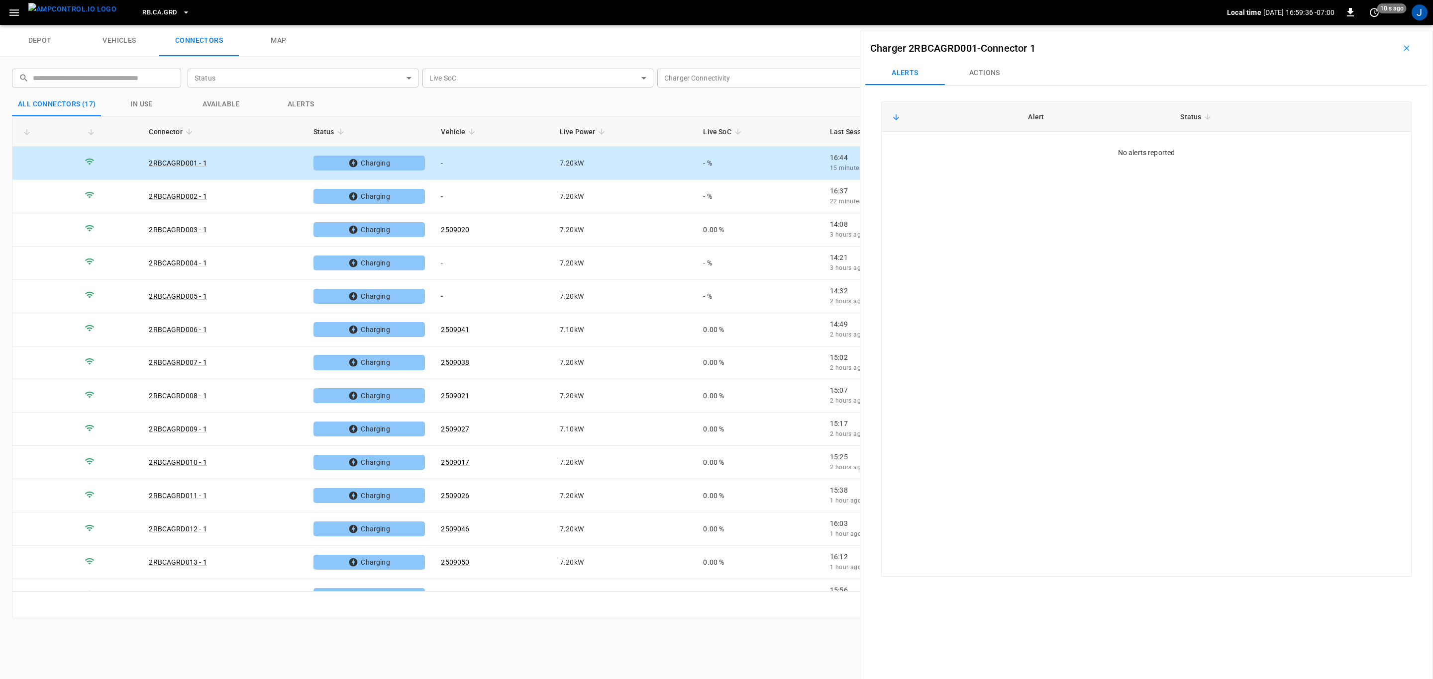
click at [982, 69] on button "Actions" at bounding box center [985, 73] width 80 height 24
click at [1339, 147] on input "Vehicle Name" at bounding box center [1328, 147] width 79 height 12
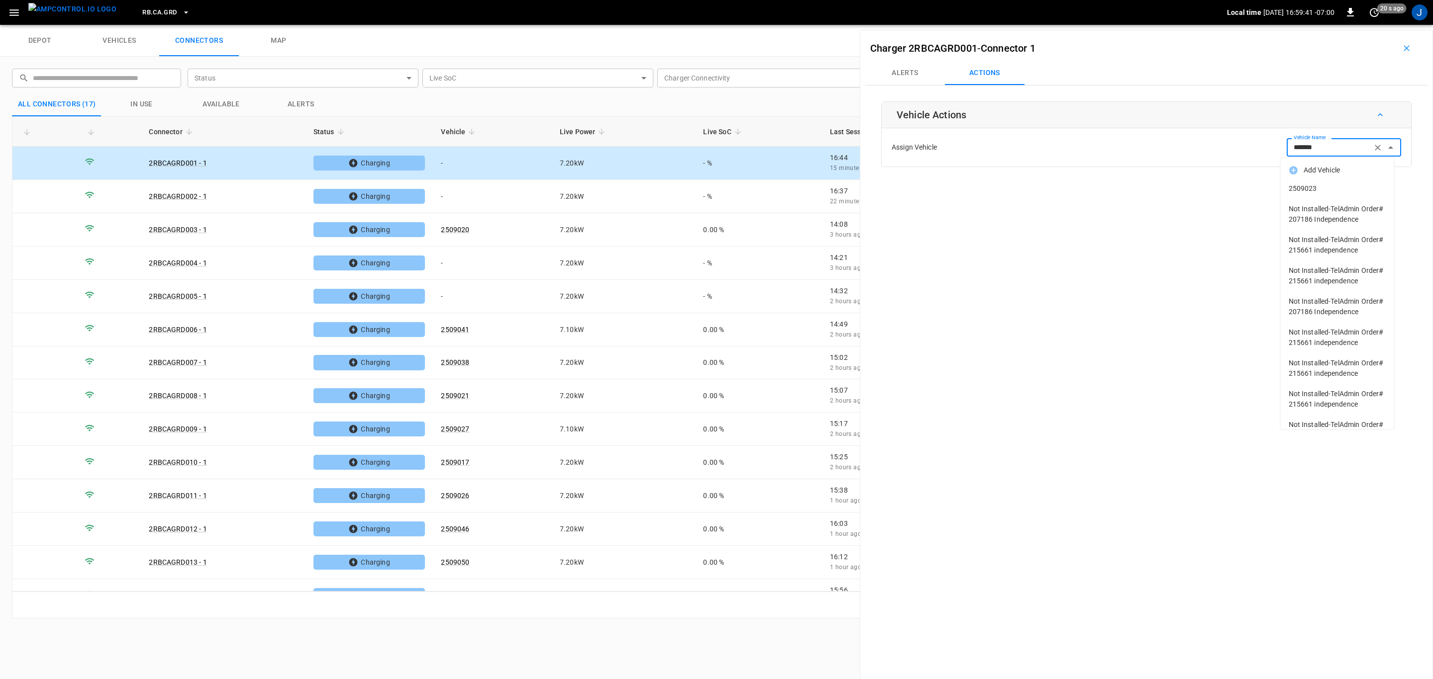
click at [1311, 184] on span "2509023" at bounding box center [1336, 189] width 97 height 10
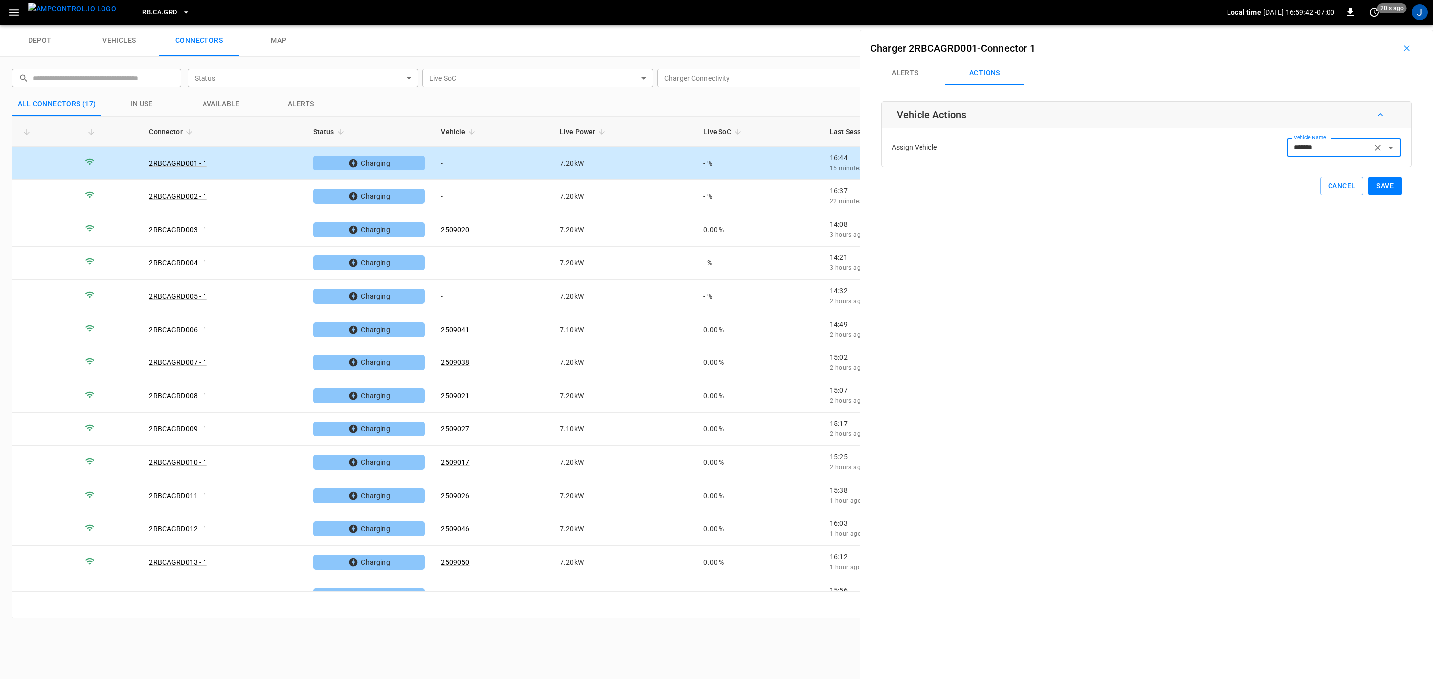
type input "*******"
click at [1385, 181] on button "Save" at bounding box center [1384, 186] width 33 height 18
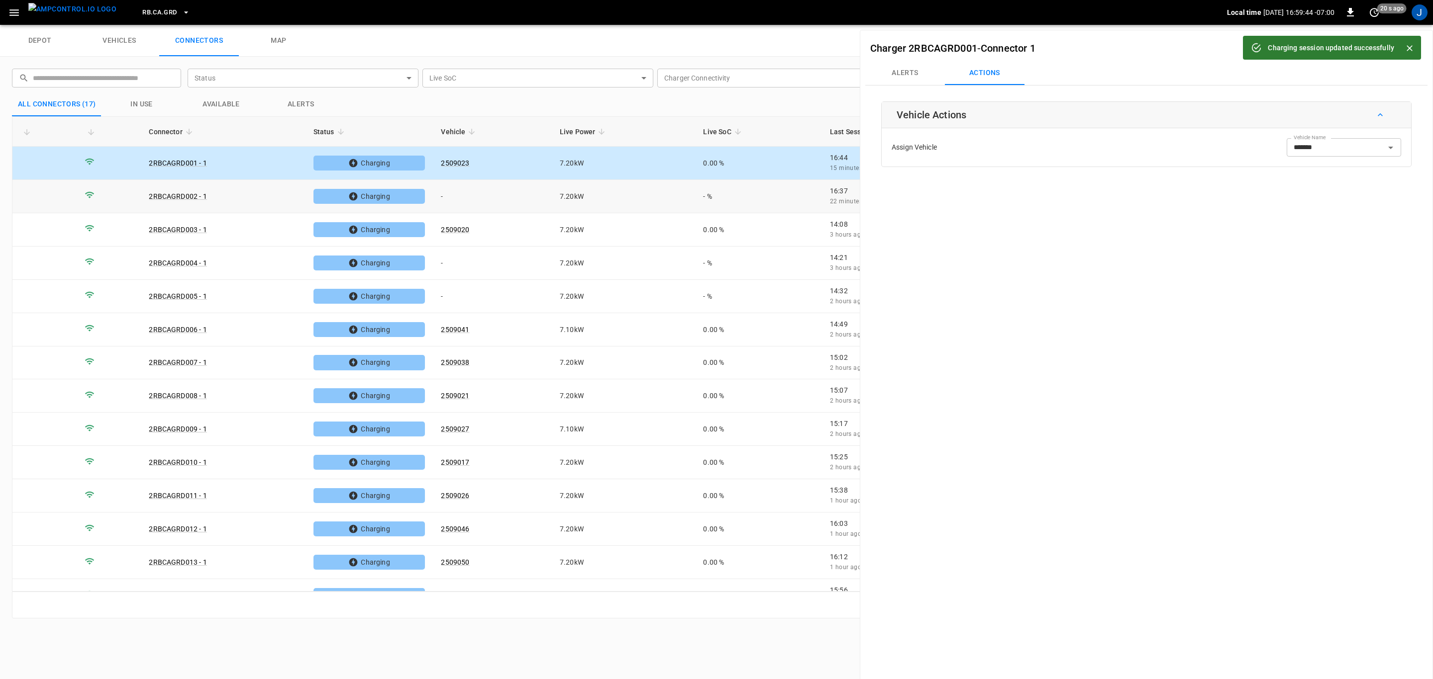
click at [444, 196] on td "-" at bounding box center [492, 196] width 119 height 33
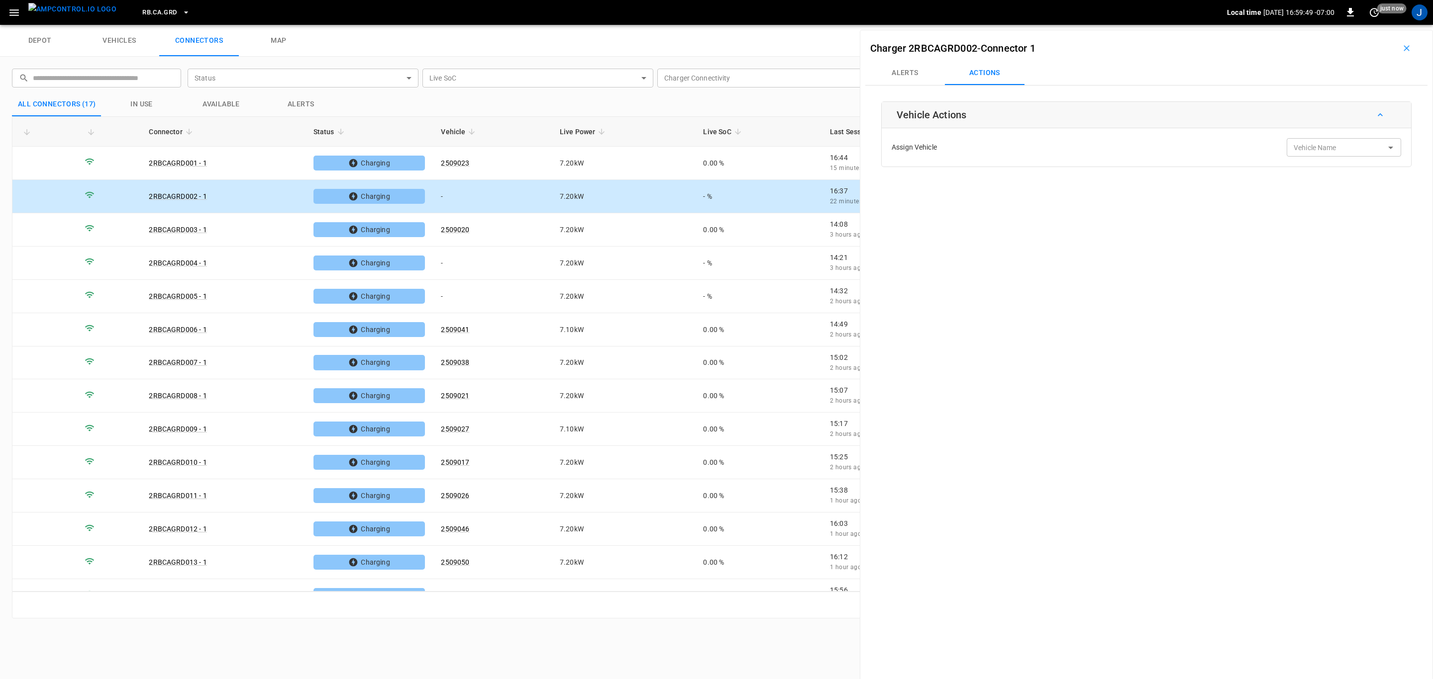
click at [1314, 154] on input "Vehicle Name" at bounding box center [1328, 147] width 79 height 12
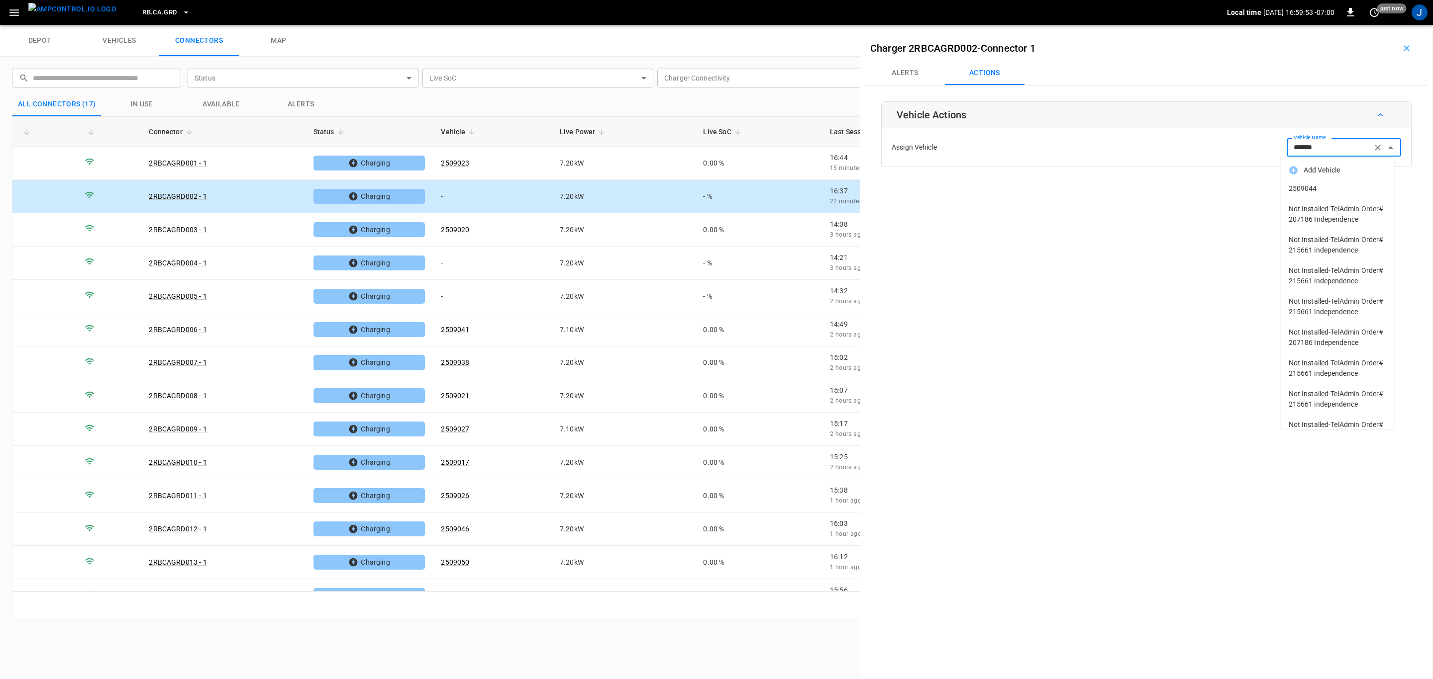
click at [1306, 188] on span "2509044" at bounding box center [1336, 189] width 97 height 10
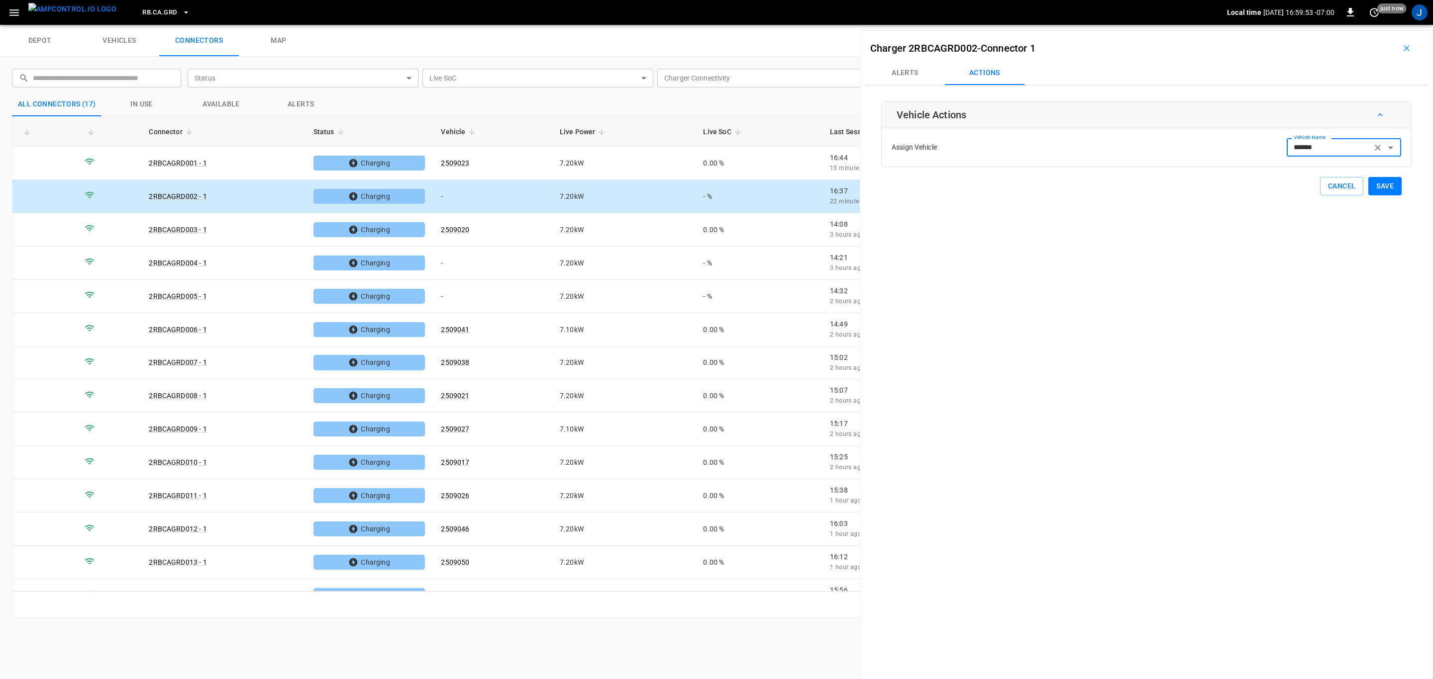
type input "*******"
click at [1379, 187] on button "Save" at bounding box center [1384, 186] width 33 height 18
click at [1404, 48] on icon "button" at bounding box center [1406, 48] width 10 height 10
